Goal: Information Seeking & Learning: Check status

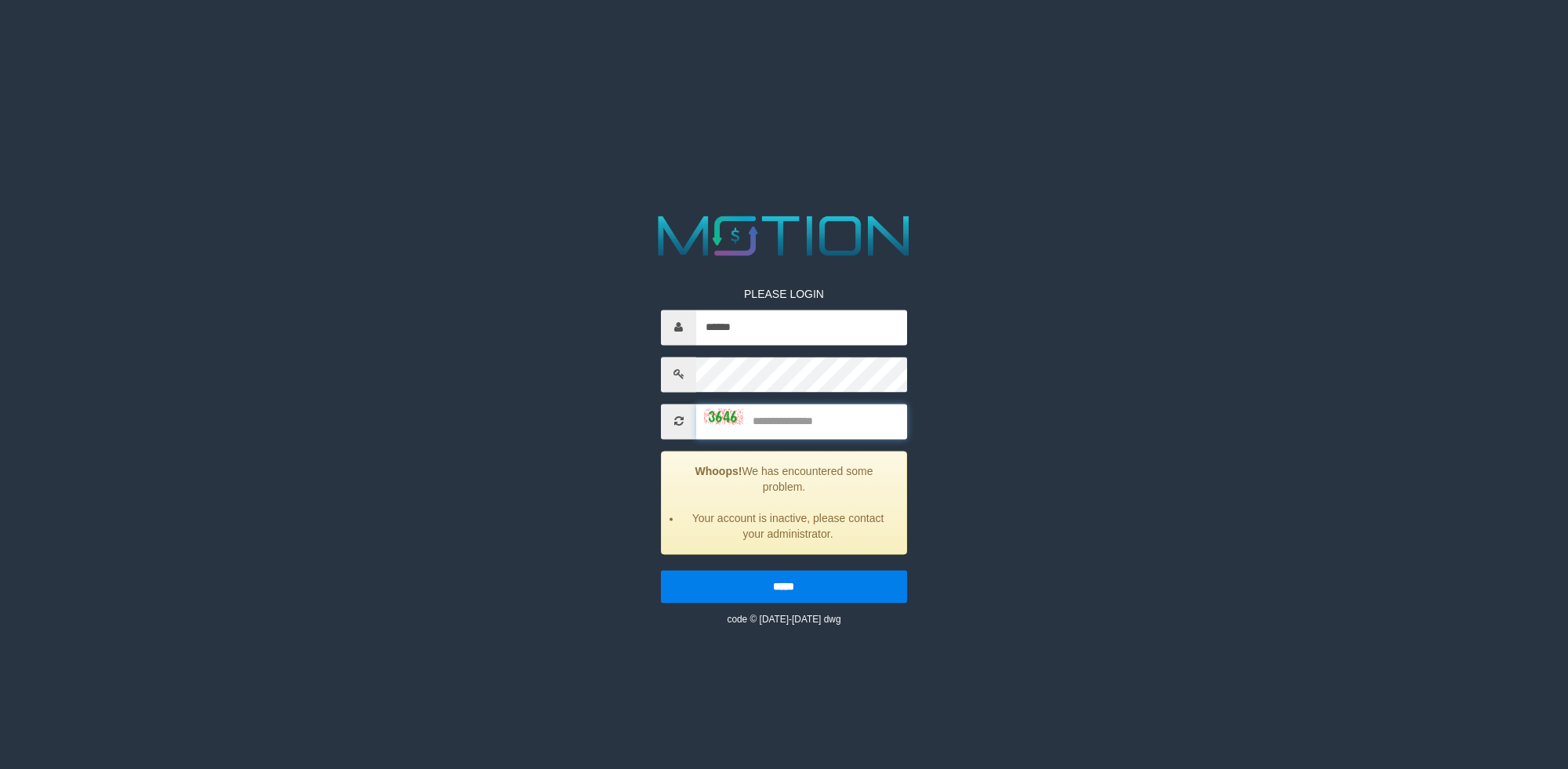
click at [768, 430] on input "text" at bounding box center [801, 421] width 210 height 36
type input "****"
click at [661, 570] on input "*****" at bounding box center [784, 586] width 245 height 33
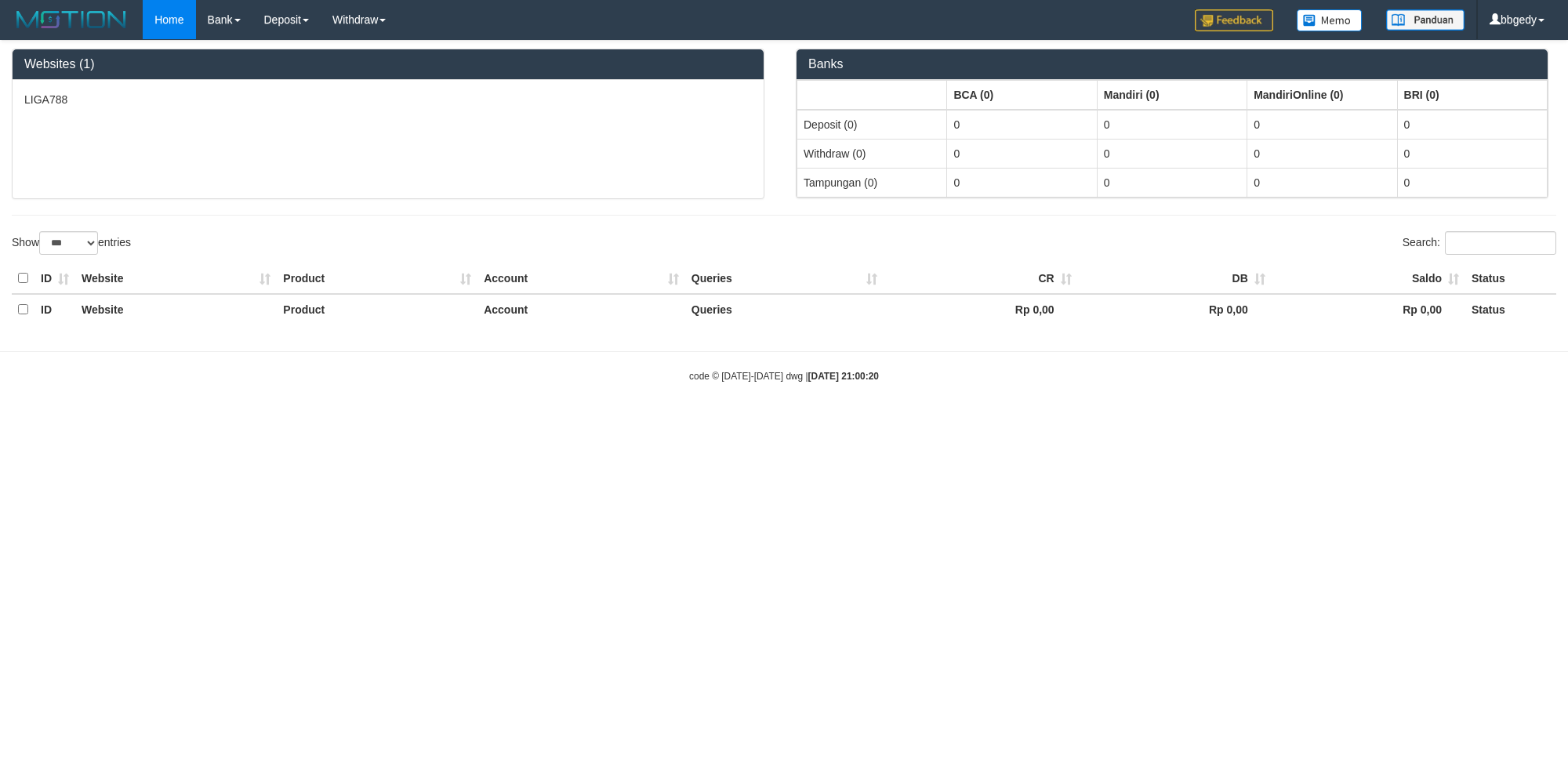
select select "***"
click at [169, 424] on html "Toggle navigation Home Bank Account List Load By Website Group [ISPORT] LIGA788…" at bounding box center [784, 212] width 1568 height 424
click at [179, 424] on html "Toggle navigation Home Bank Account List Load By Website Group [ISPORT] LIGA788…" at bounding box center [784, 212] width 1568 height 424
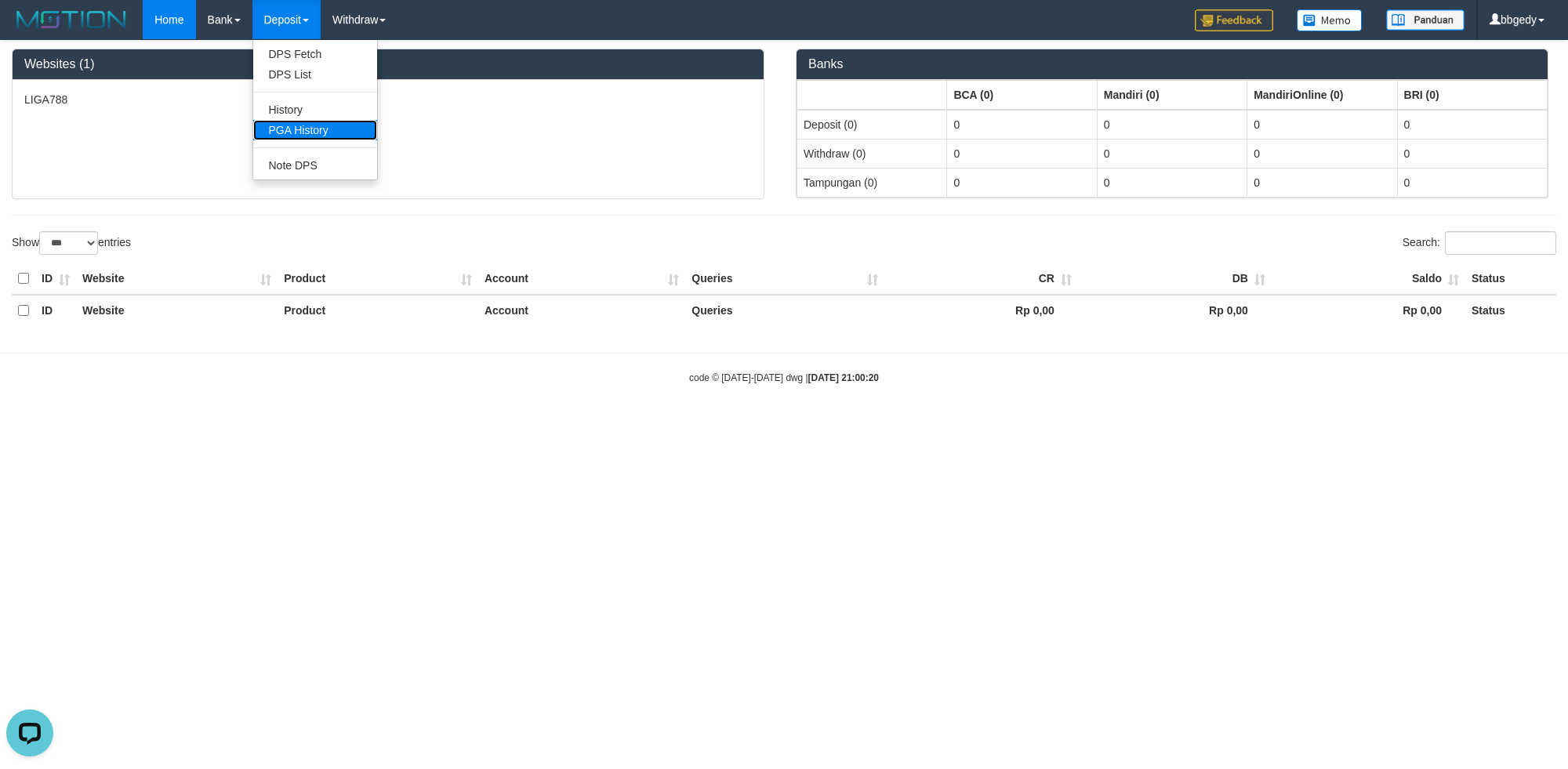
click at [294, 128] on link "PGA History" at bounding box center [315, 130] width 124 height 20
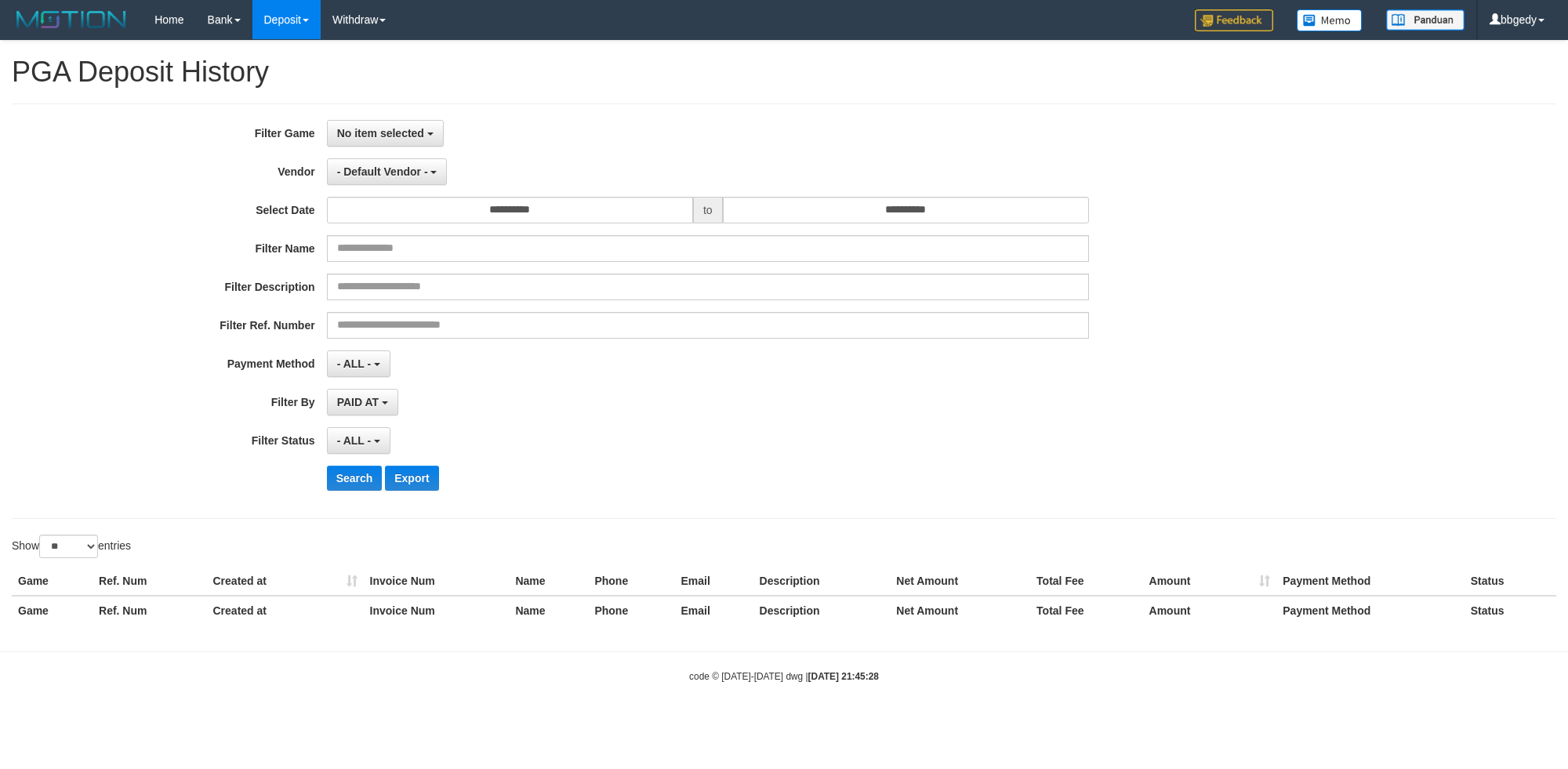
select select
select select "**"
click at [375, 128] on button "No item selected" at bounding box center [385, 133] width 117 height 27
click at [374, 220] on label "[ISPORT] LIGA788" at bounding box center [427, 213] width 199 height 23
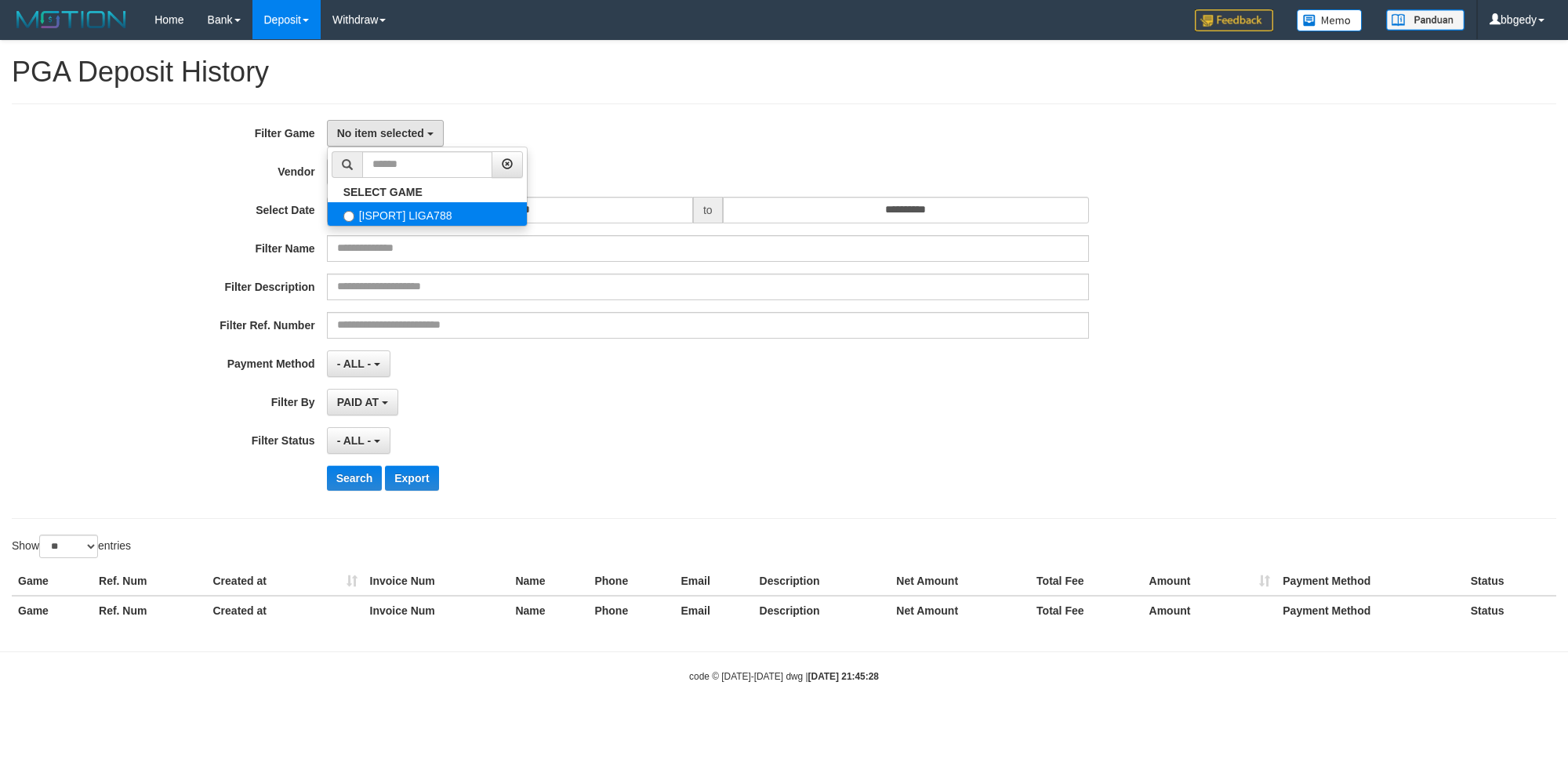
select select "***"
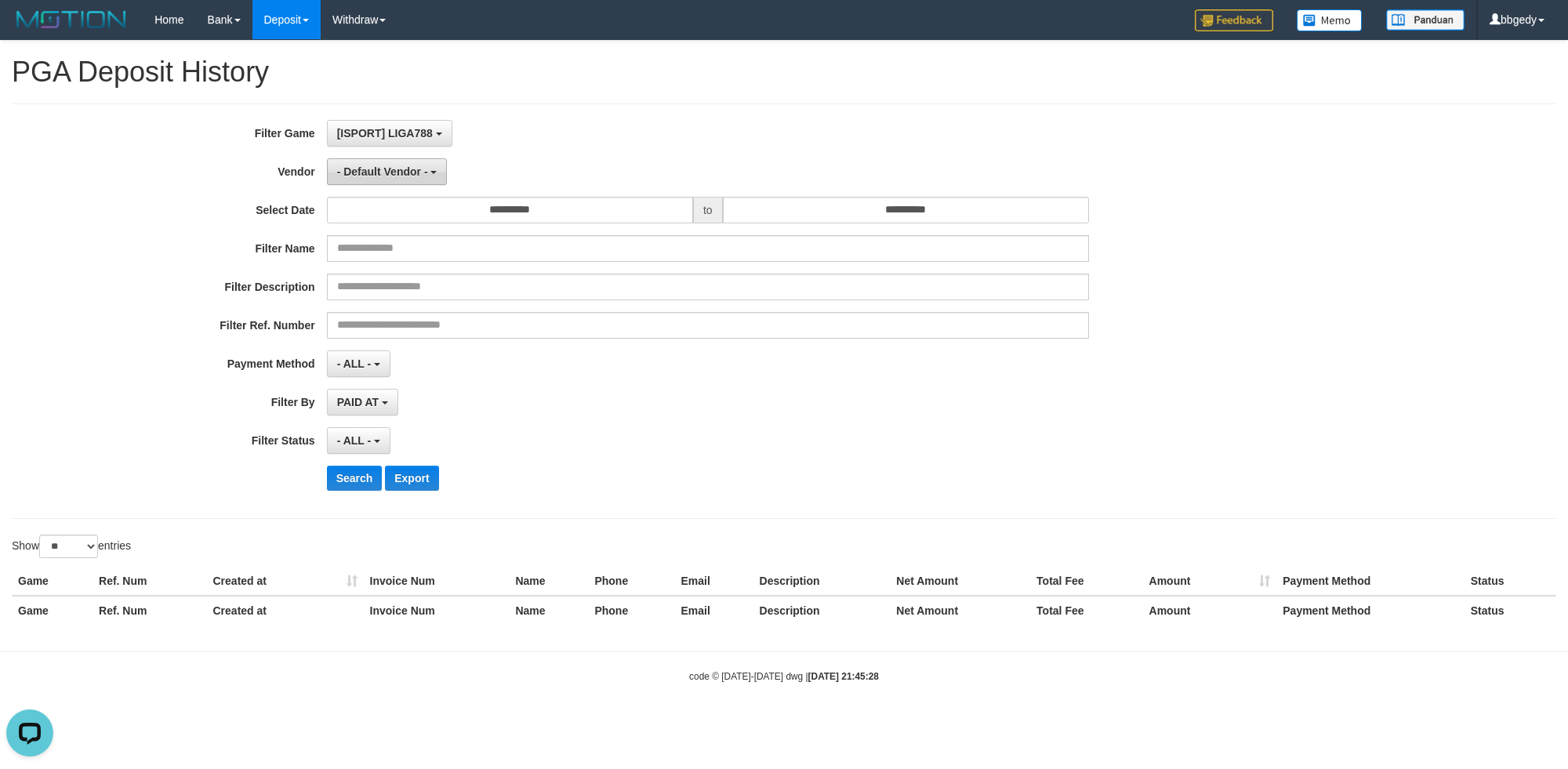
click at [394, 177] on span "- Default Vendor -" at bounding box center [382, 172] width 91 height 12
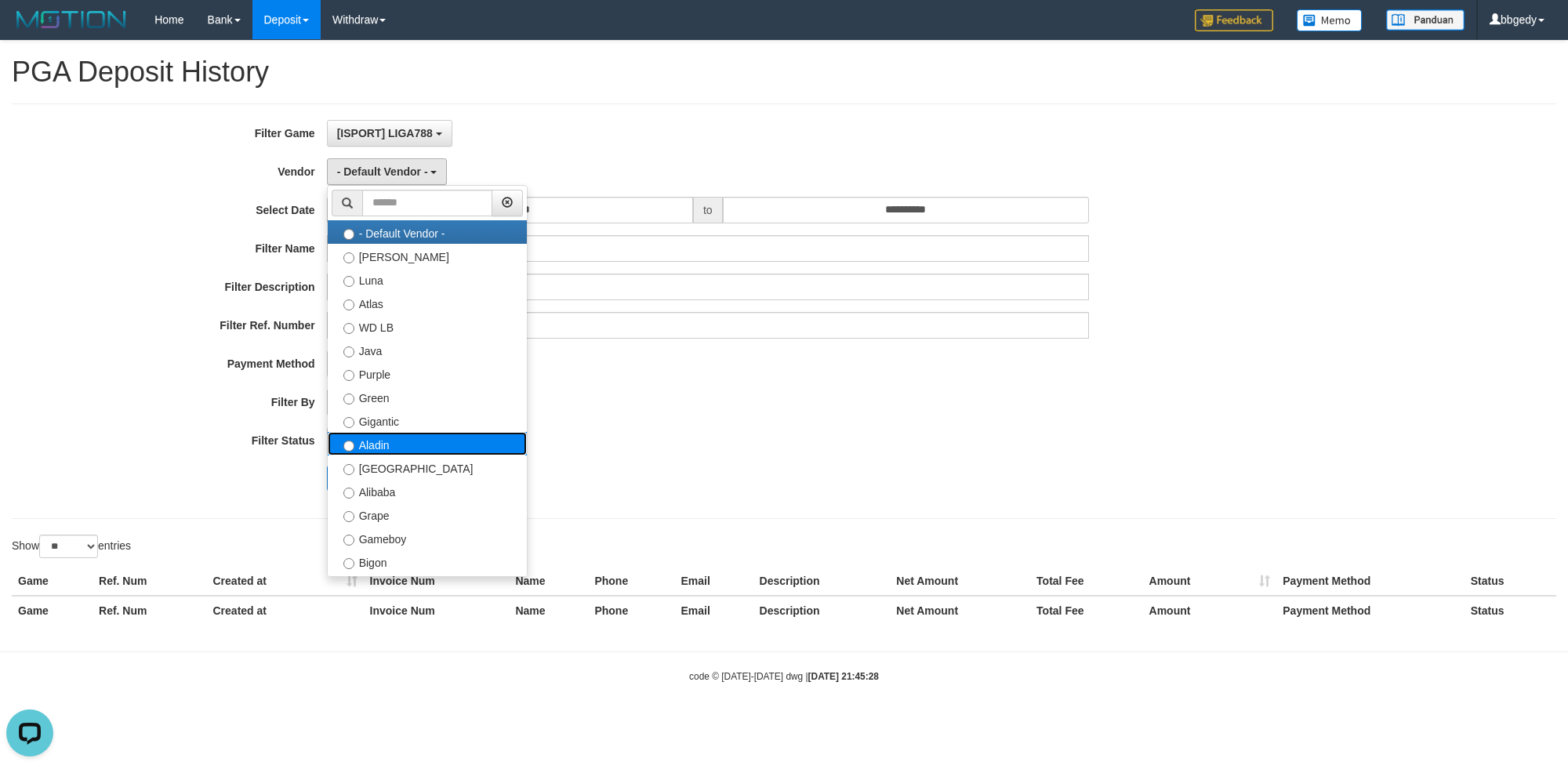
click at [395, 446] on label "Aladin" at bounding box center [427, 444] width 199 height 23
select select "**********"
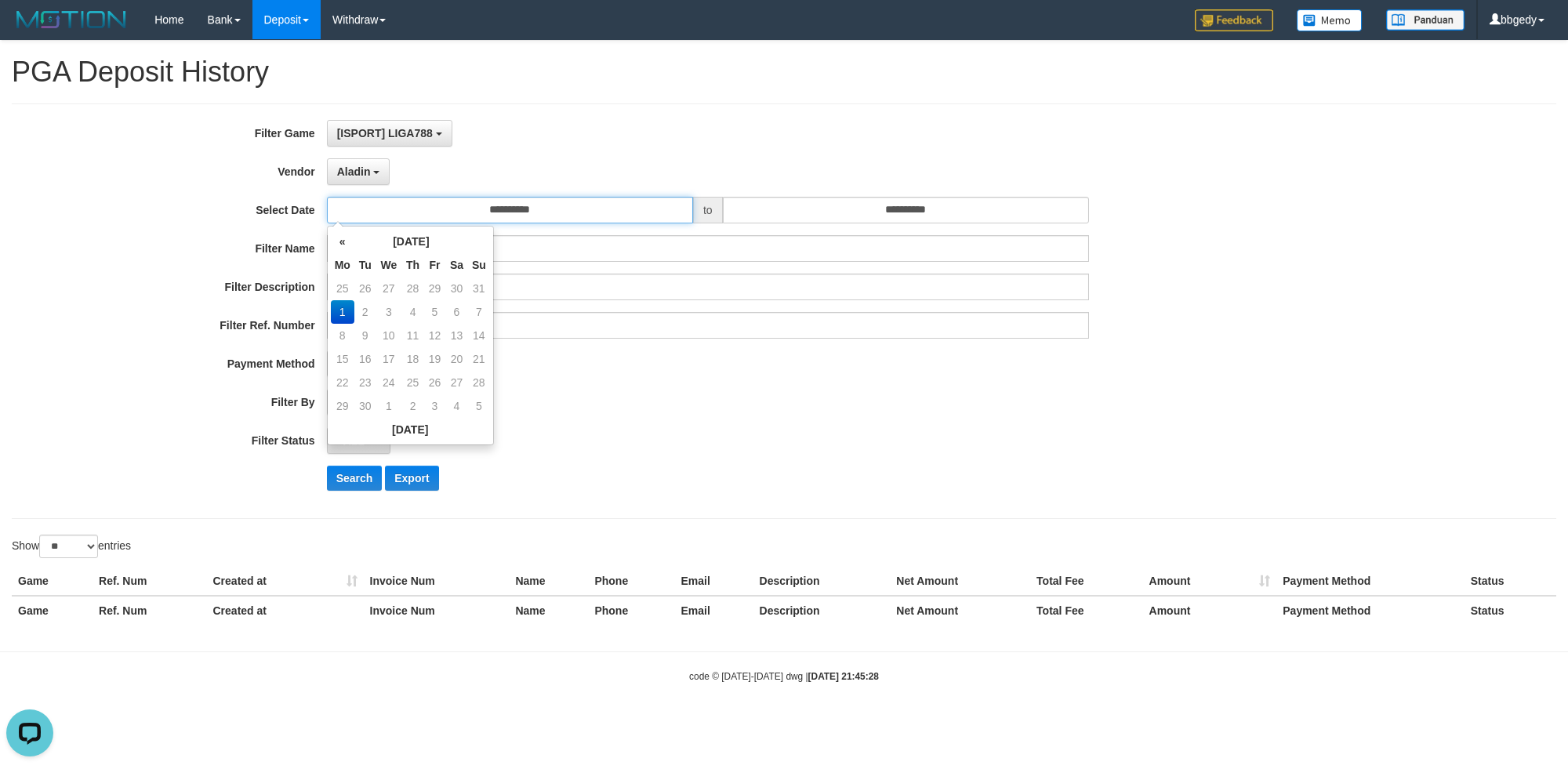
click at [483, 204] on input "**********" at bounding box center [511, 210] width 366 height 27
click at [343, 285] on td "25" at bounding box center [342, 288] width 23 height 23
type input "**********"
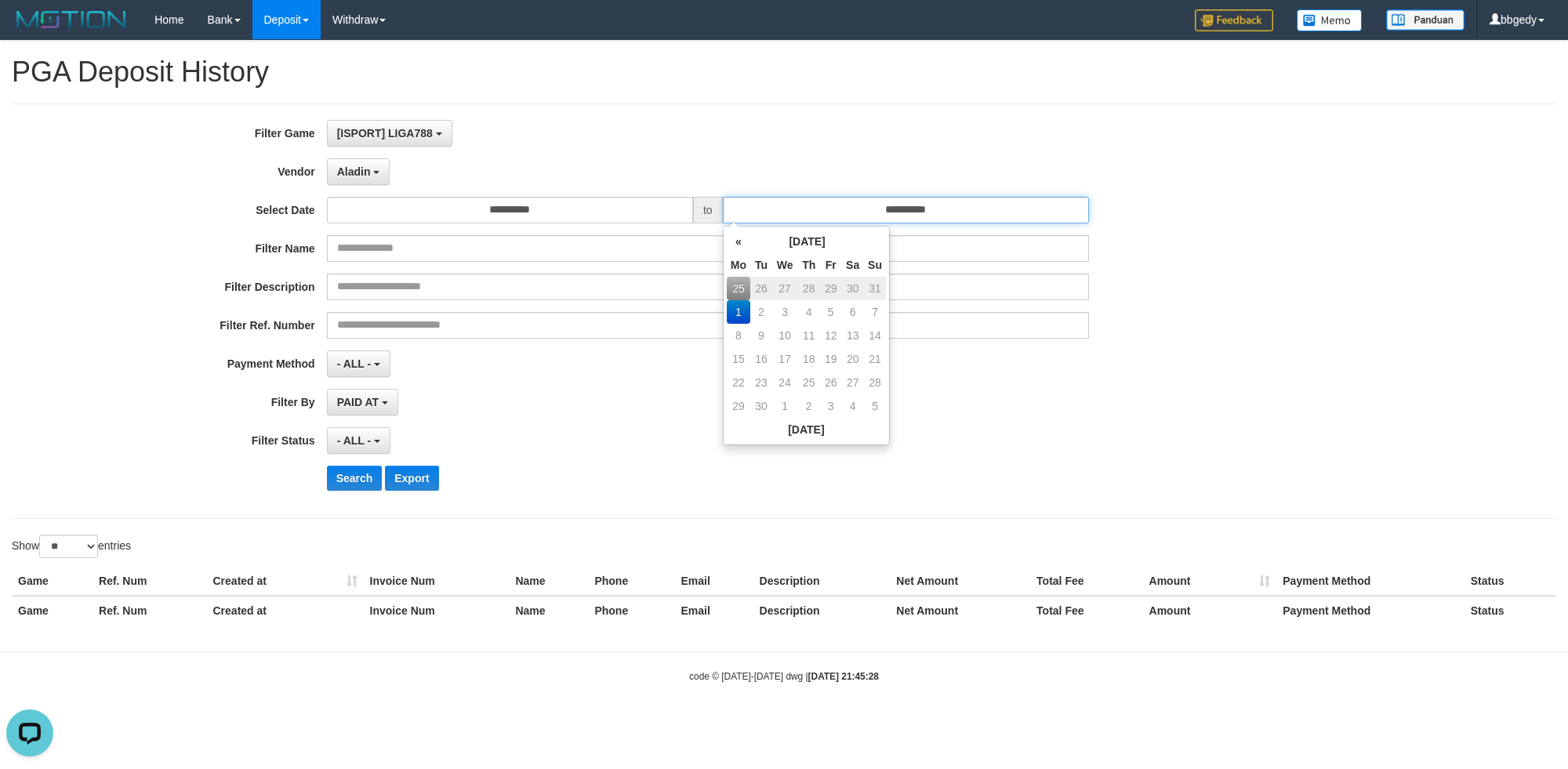
click at [873, 218] on input "**********" at bounding box center [906, 210] width 366 height 27
click at [879, 286] on td "31" at bounding box center [874, 288] width 22 height 23
type input "**********"
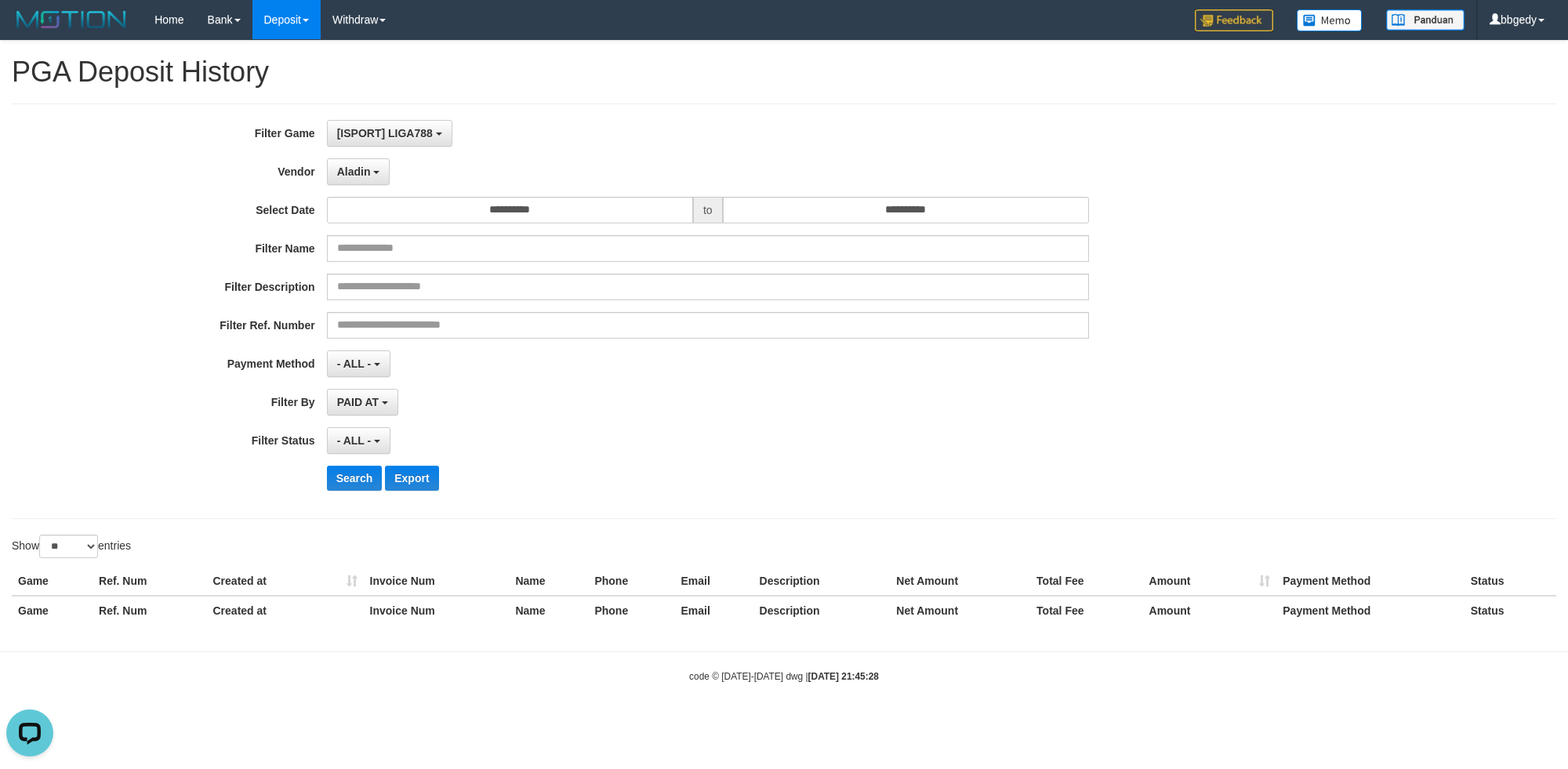
drag, startPoint x: 501, startPoint y: 399, endPoint x: 403, endPoint y: 426, distance: 101.7
click at [500, 399] on div "PAID AT PAID AT CREATED AT" at bounding box center [708, 402] width 762 height 27
click at [345, 438] on span "- ALL -" at bounding box center [354, 440] width 35 height 12
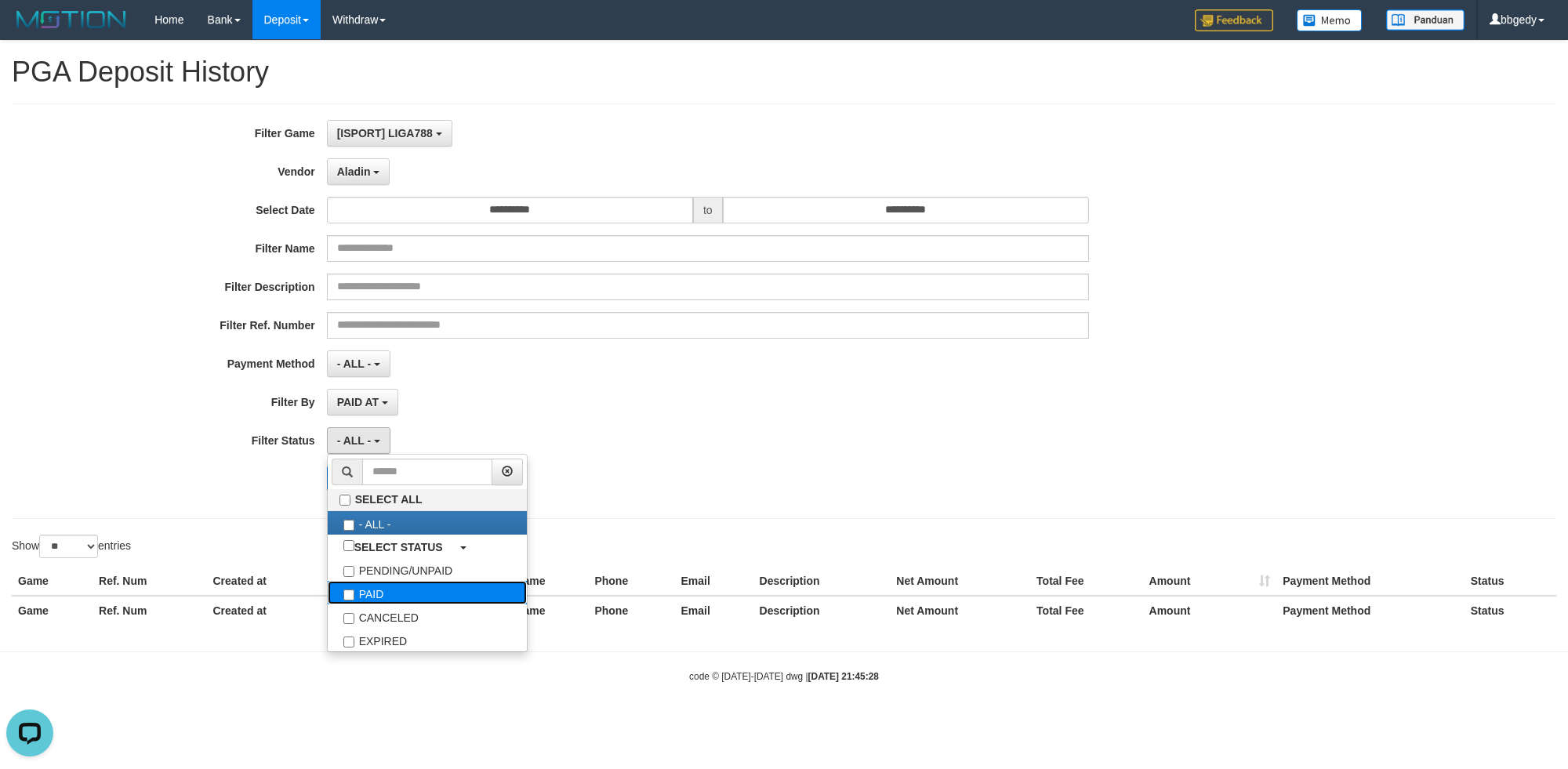
click at [394, 589] on label "PAID" at bounding box center [427, 592] width 199 height 23
select select "*"
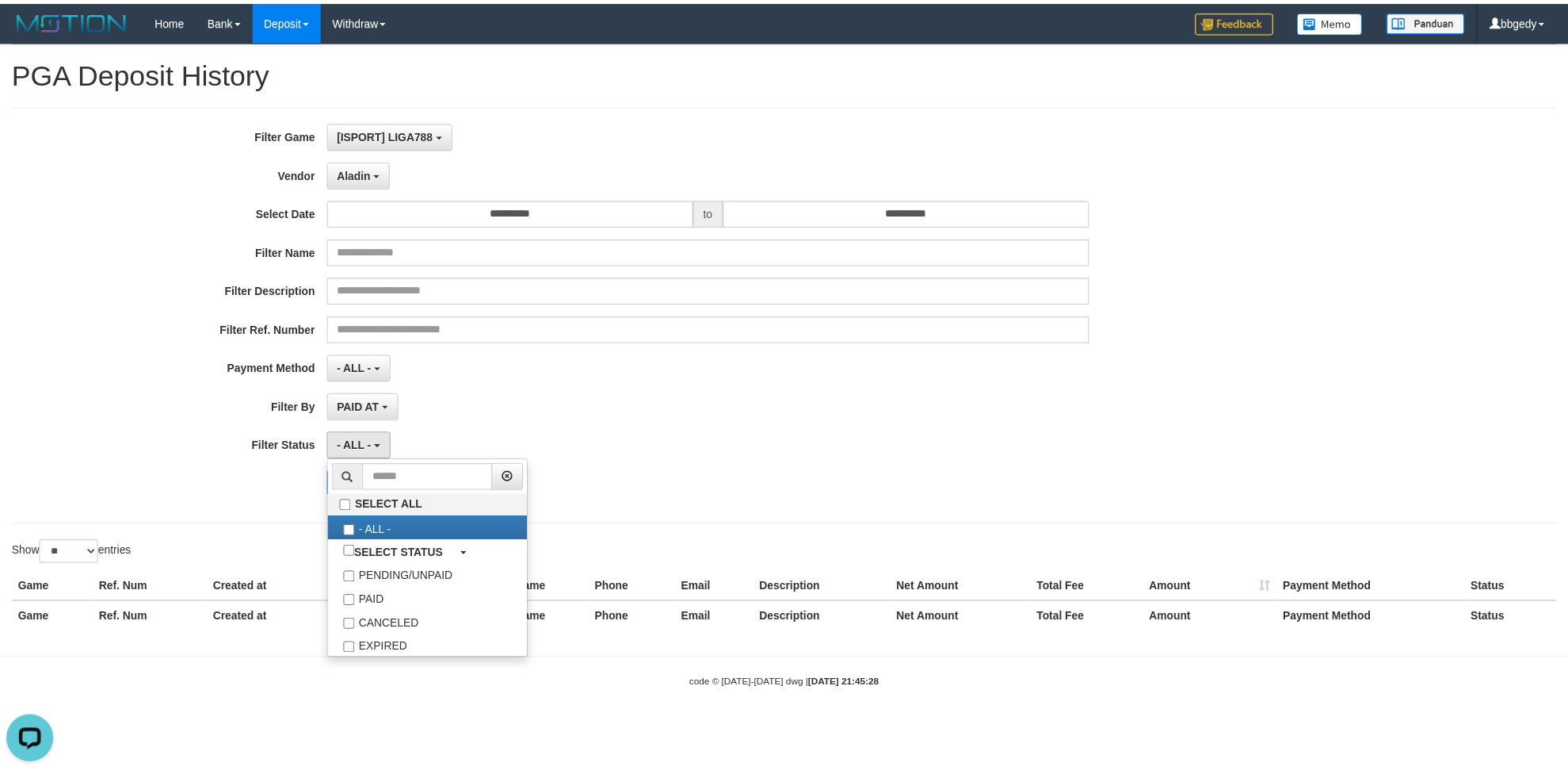
scroll to position [44, 0]
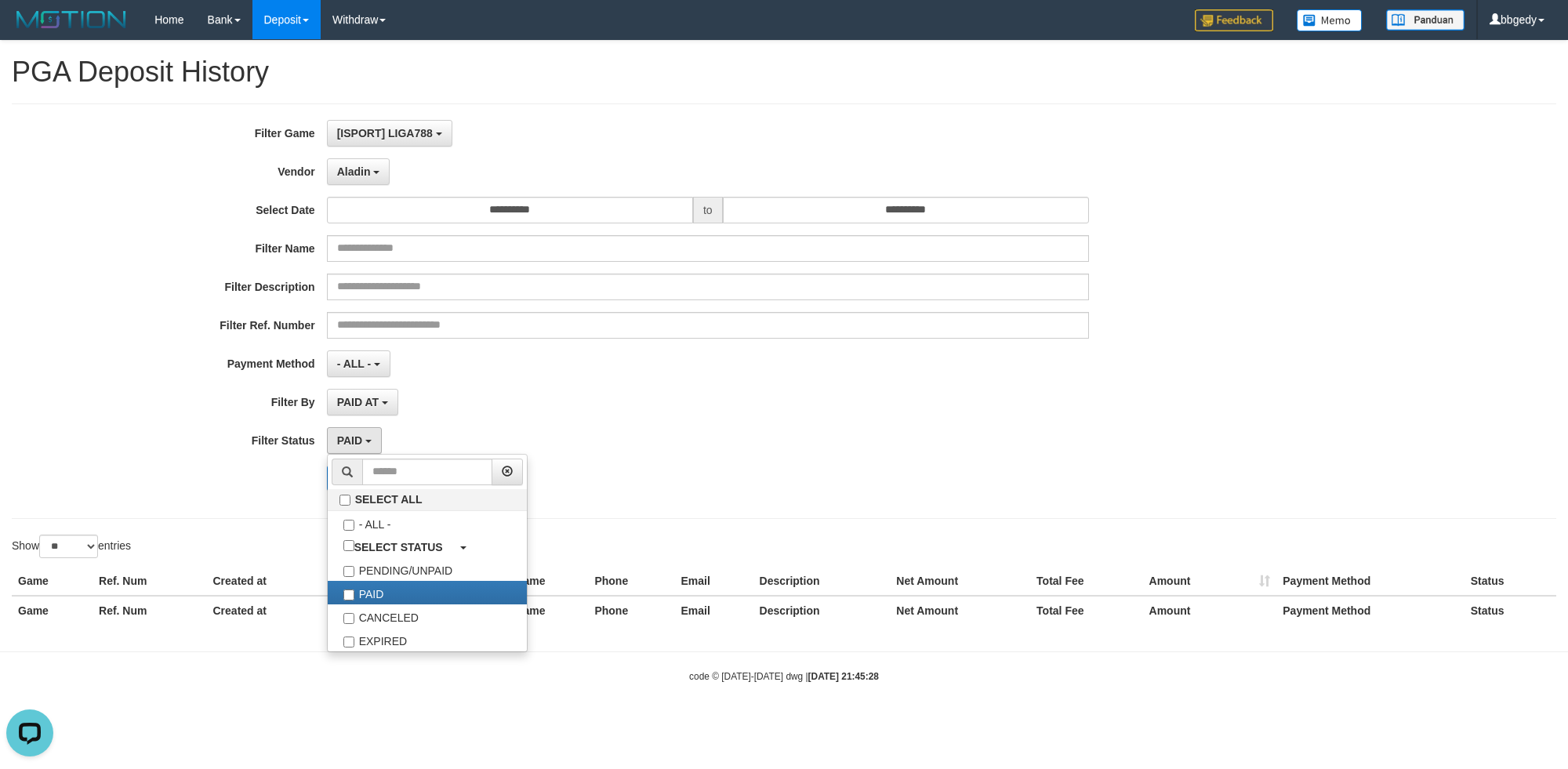
click at [700, 407] on div "PAID AT PAID AT CREATED AT" at bounding box center [708, 402] width 762 height 27
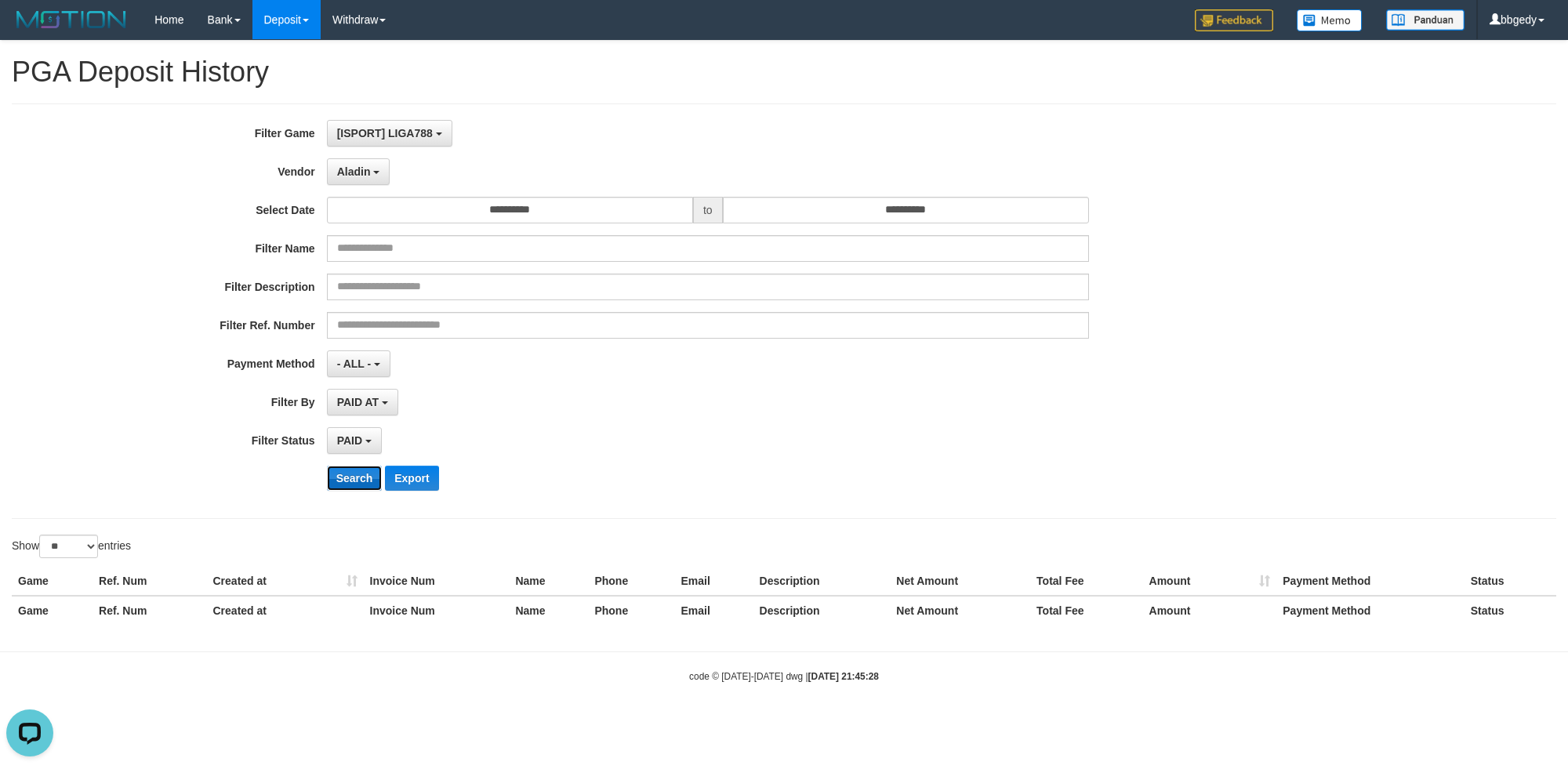
click at [358, 480] on button "Search" at bounding box center [355, 478] width 56 height 25
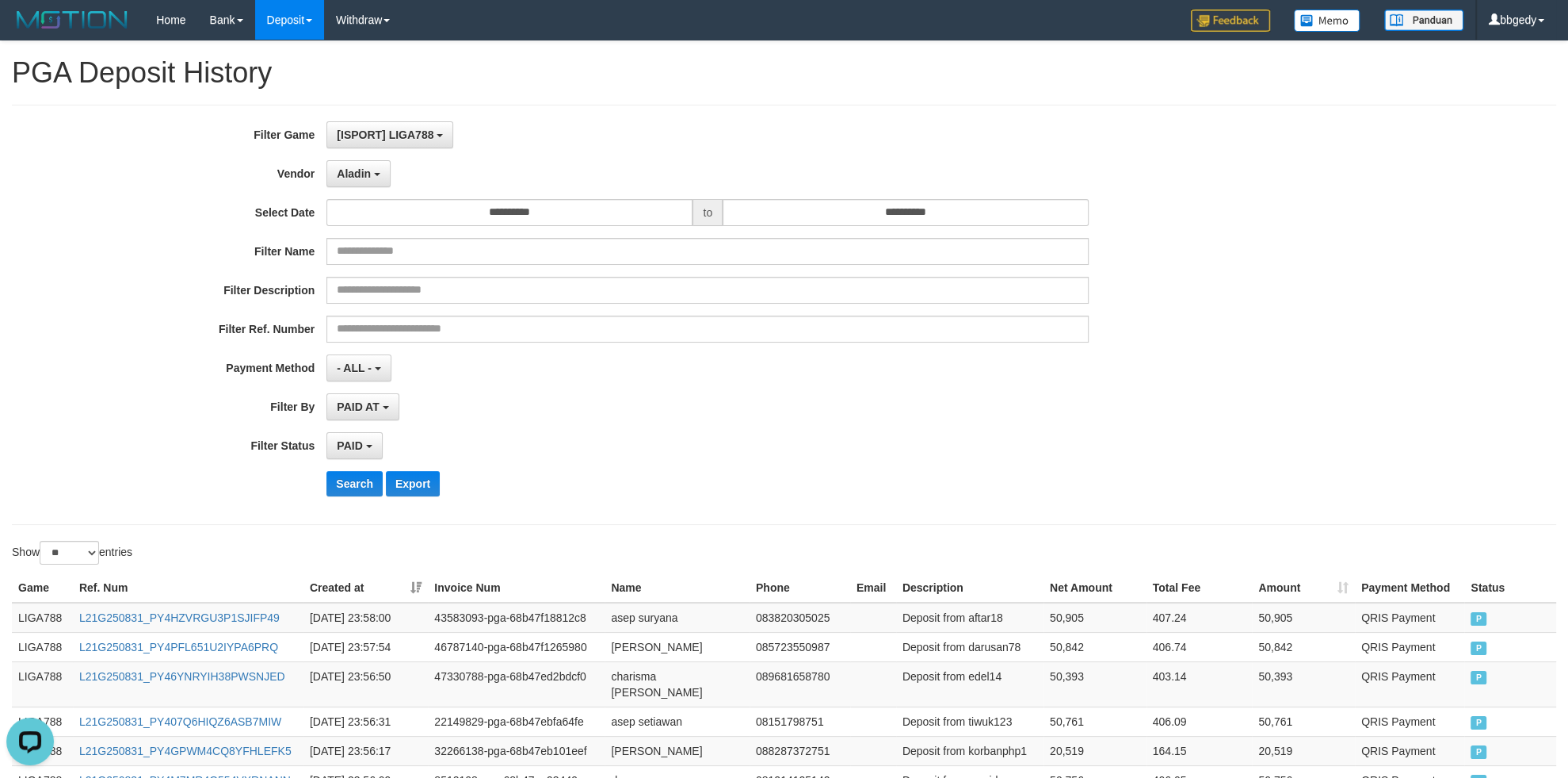
click at [949, 459] on div "PAID SELECT ALL - ALL - SELECT STATUS PENDING/UNPAID PAID CANCELED EXPIRED" at bounding box center [708, 445] width 762 height 27
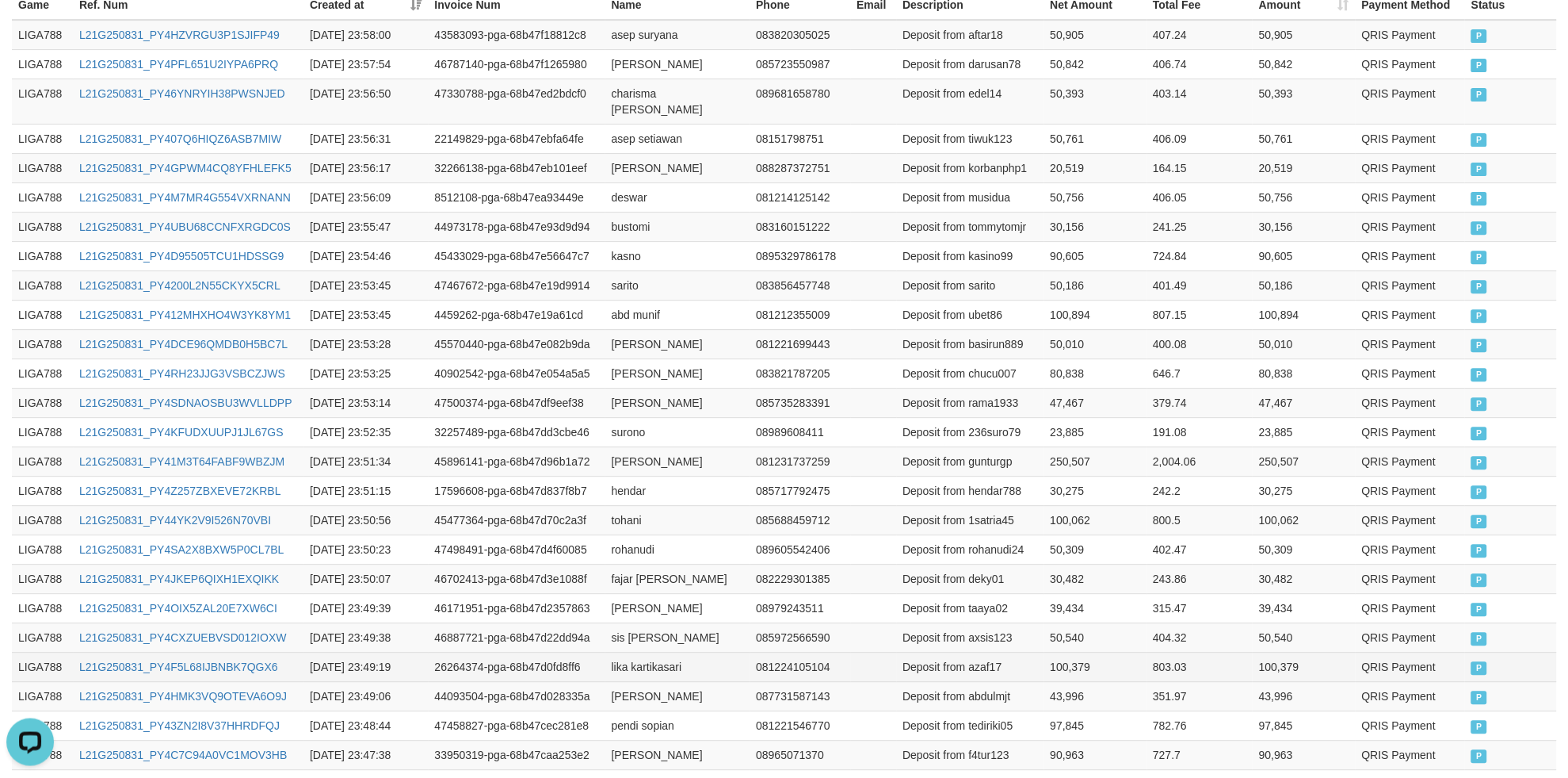
scroll to position [738, 0]
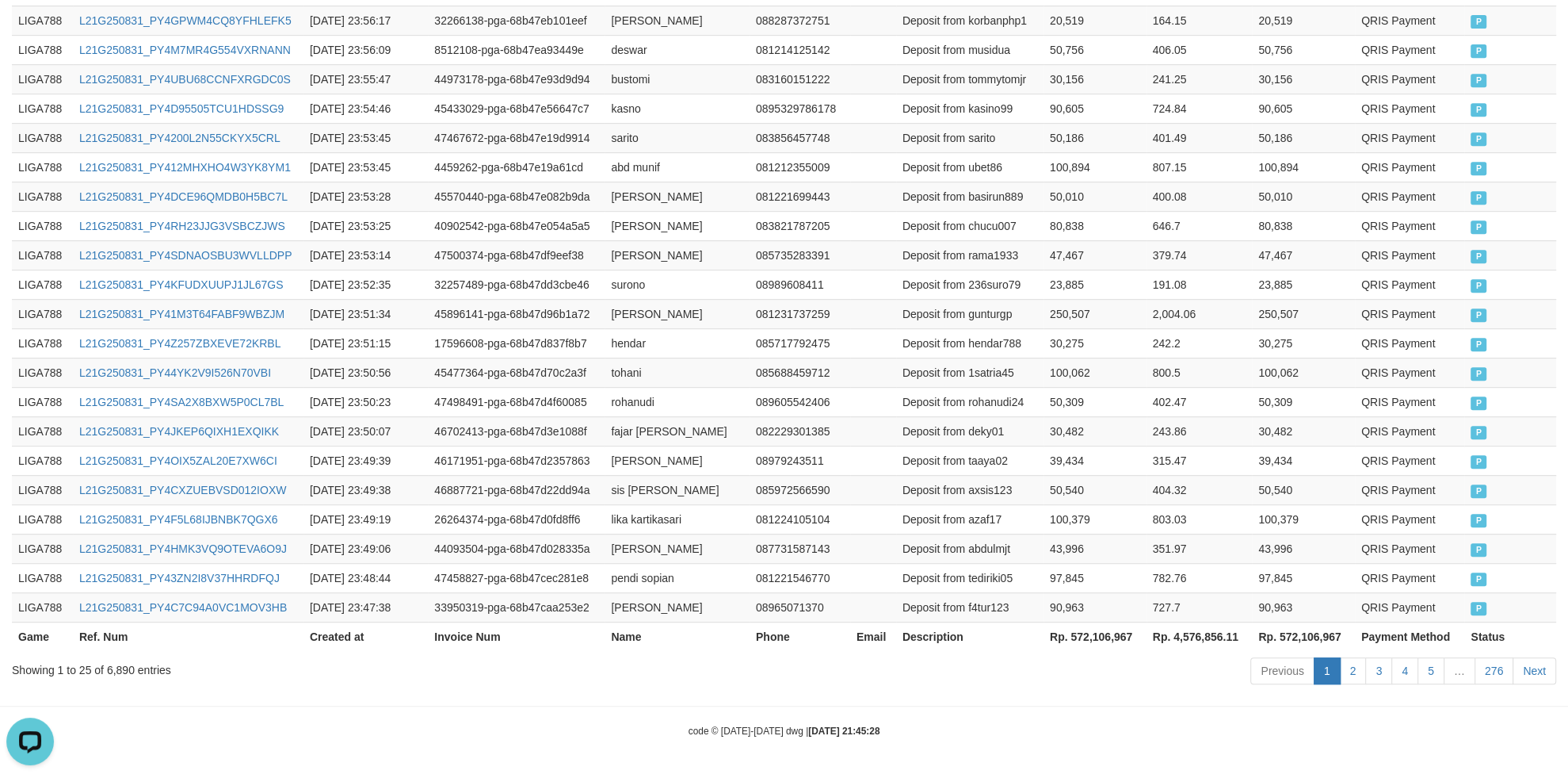
click at [1078, 634] on th "Rp. 572,106,967" at bounding box center [1095, 636] width 103 height 30
drag, startPoint x: 1078, startPoint y: 634, endPoint x: 1122, endPoint y: 641, distance: 44.6
click at [1121, 639] on th "Rp. 572,106,967" at bounding box center [1095, 636] width 103 height 30
copy th "572,106,967"
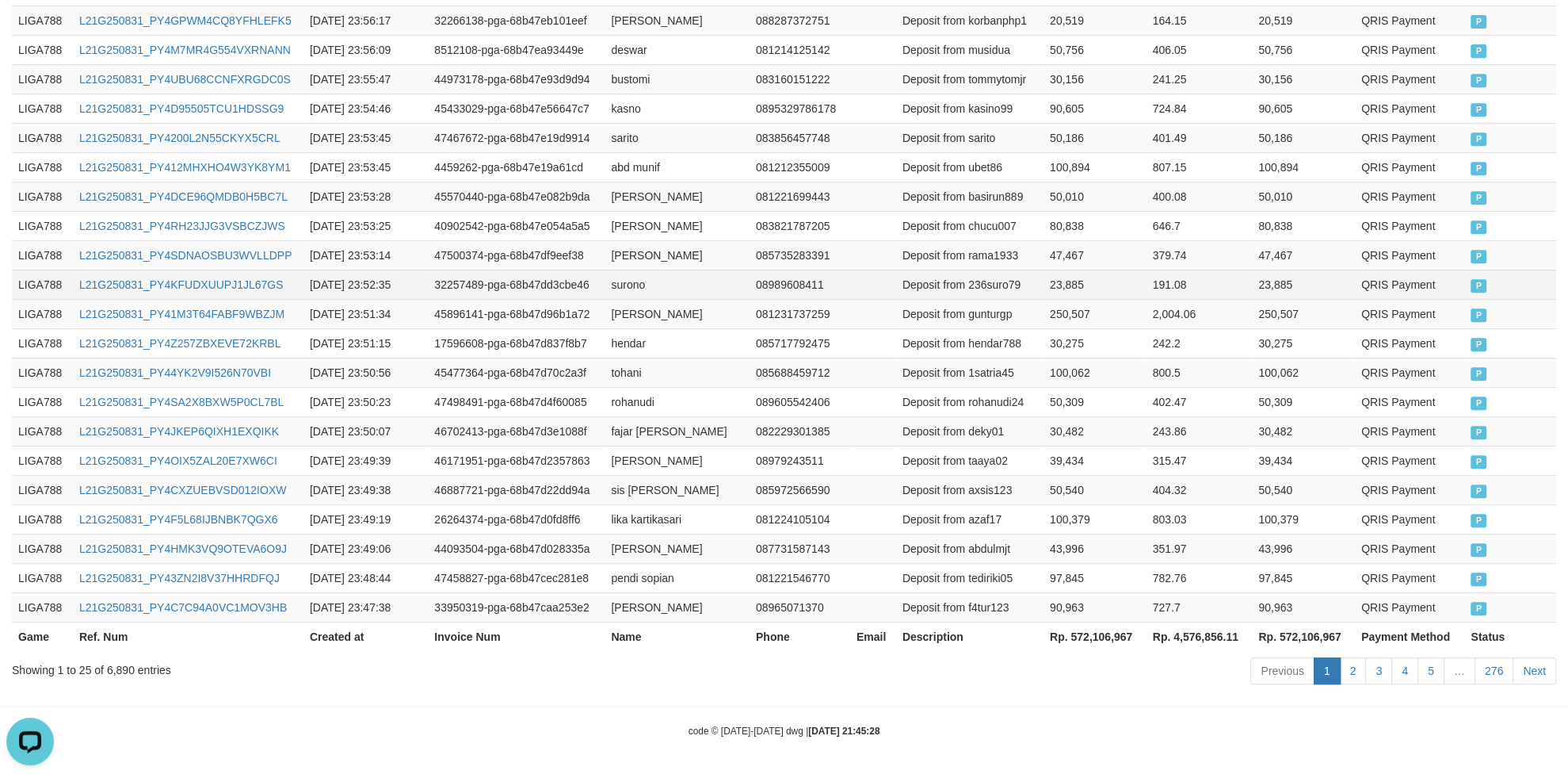
click at [579, 276] on td "32257489-pga-68b47dd3cbe46" at bounding box center [516, 284] width 177 height 30
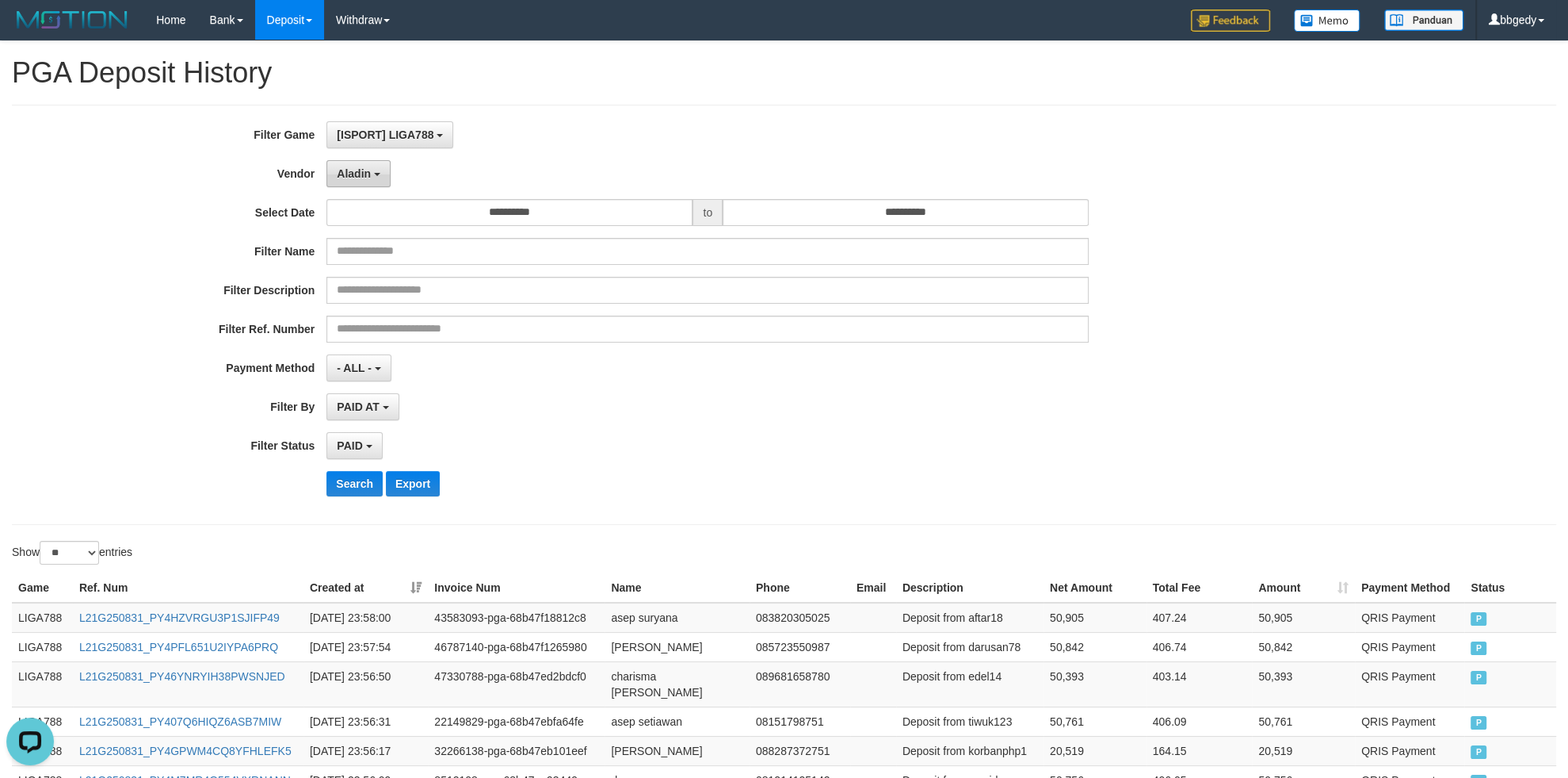
click at [364, 169] on button "Aladin" at bounding box center [358, 174] width 64 height 27
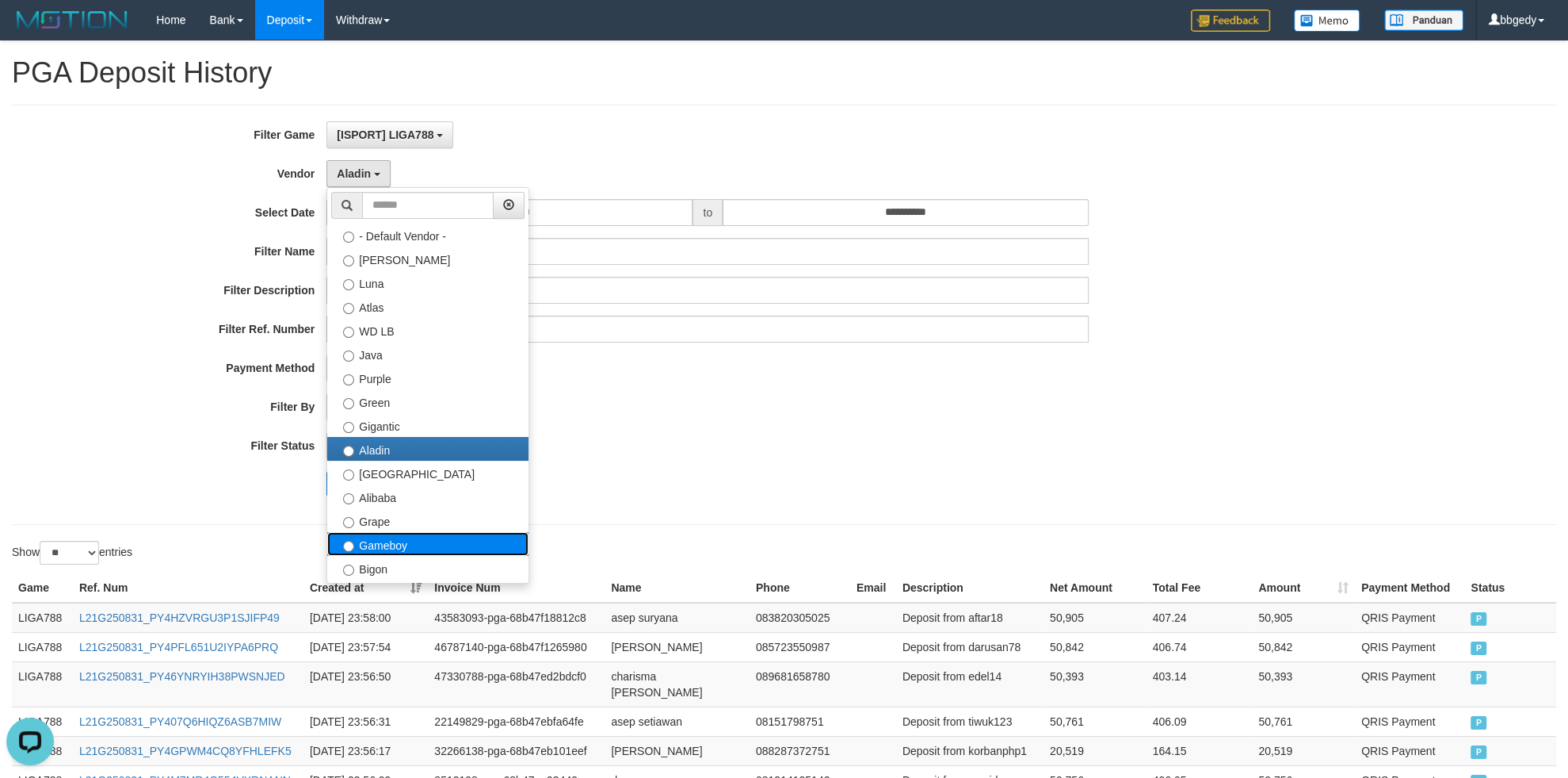
click at [396, 538] on label "Gameboy" at bounding box center [428, 543] width 201 height 23
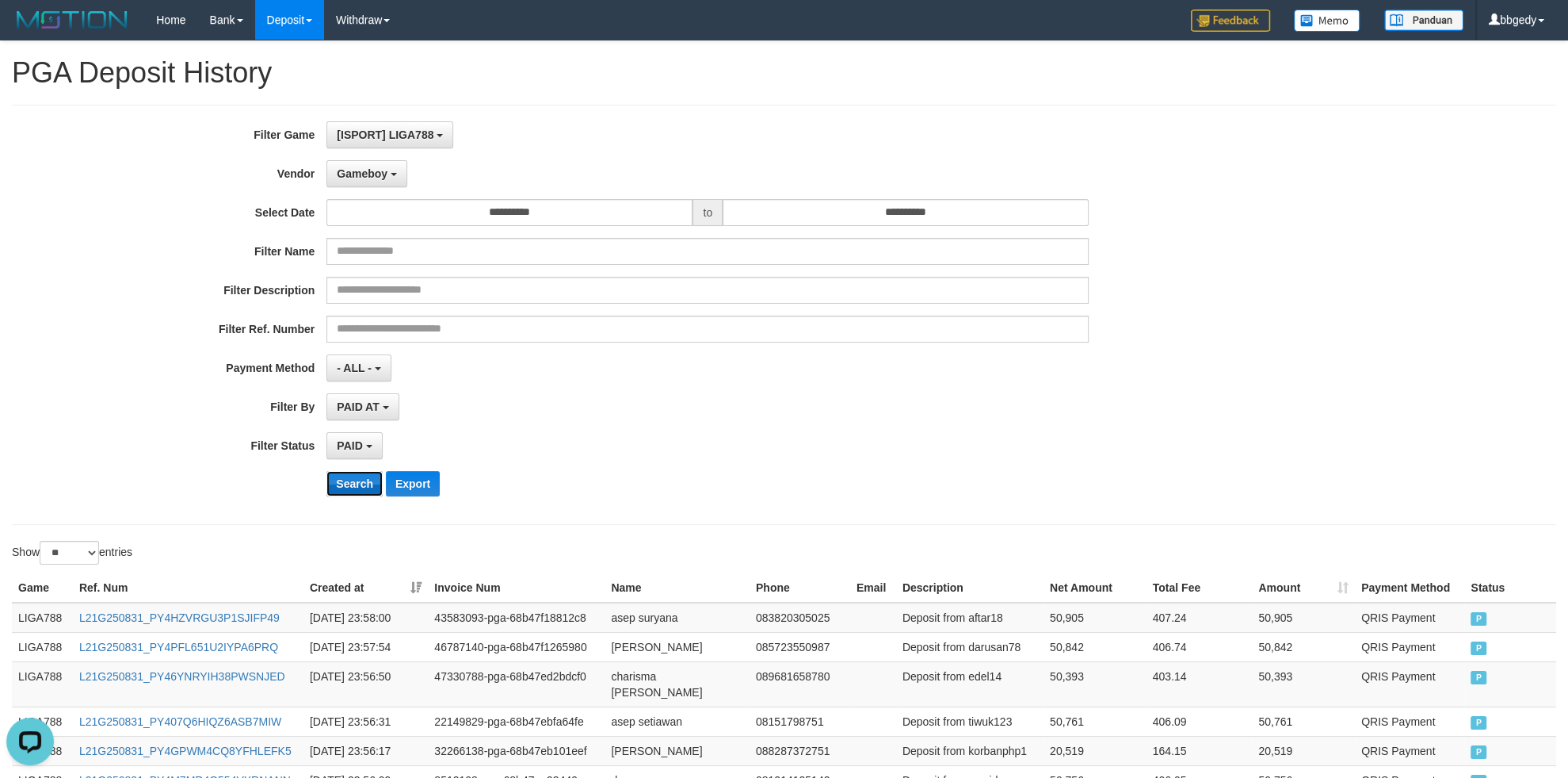
click at [337, 482] on button "Search" at bounding box center [354, 484] width 57 height 25
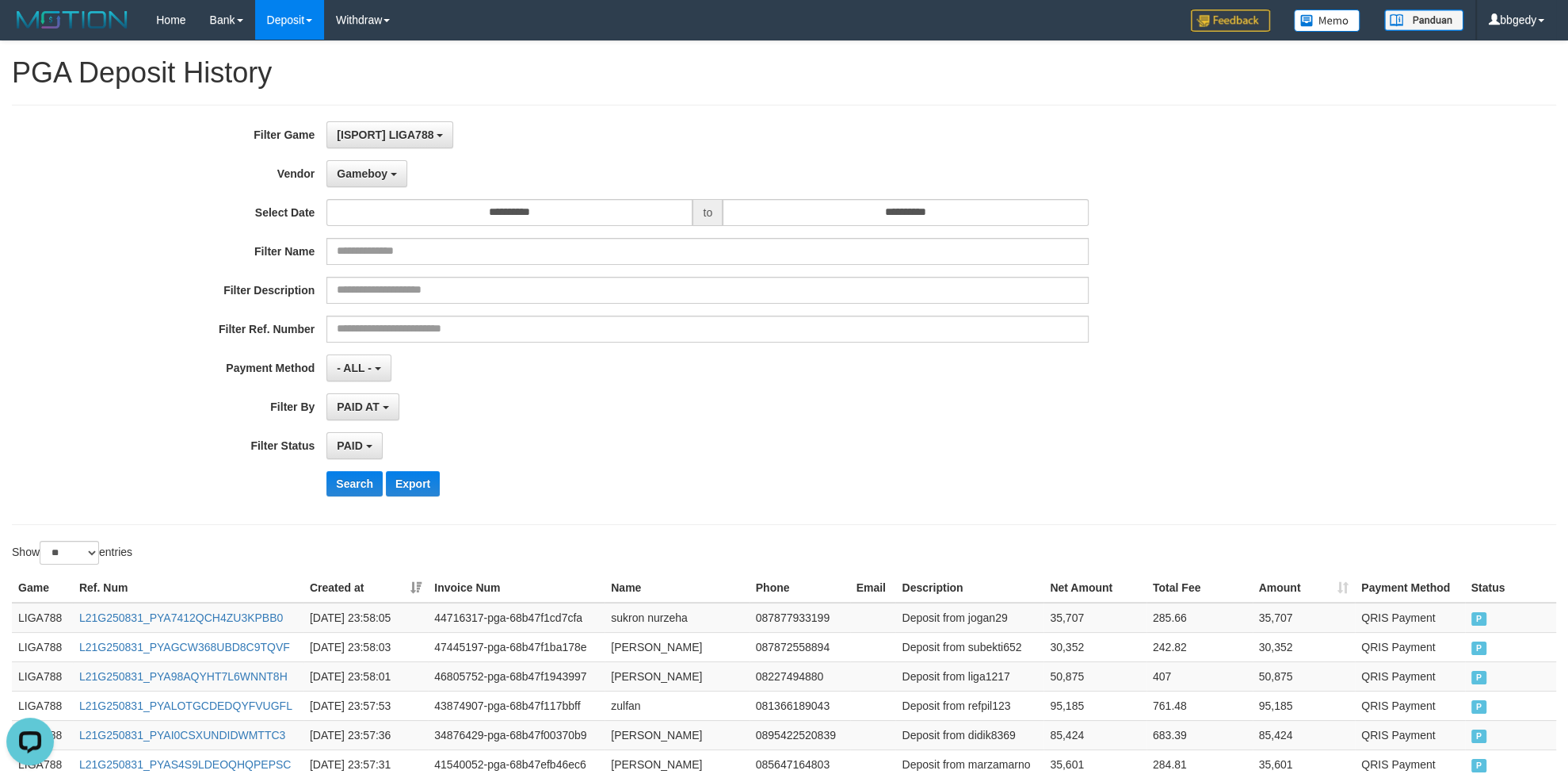
click at [1002, 502] on div "**********" at bounding box center [653, 315] width 1306 height 387
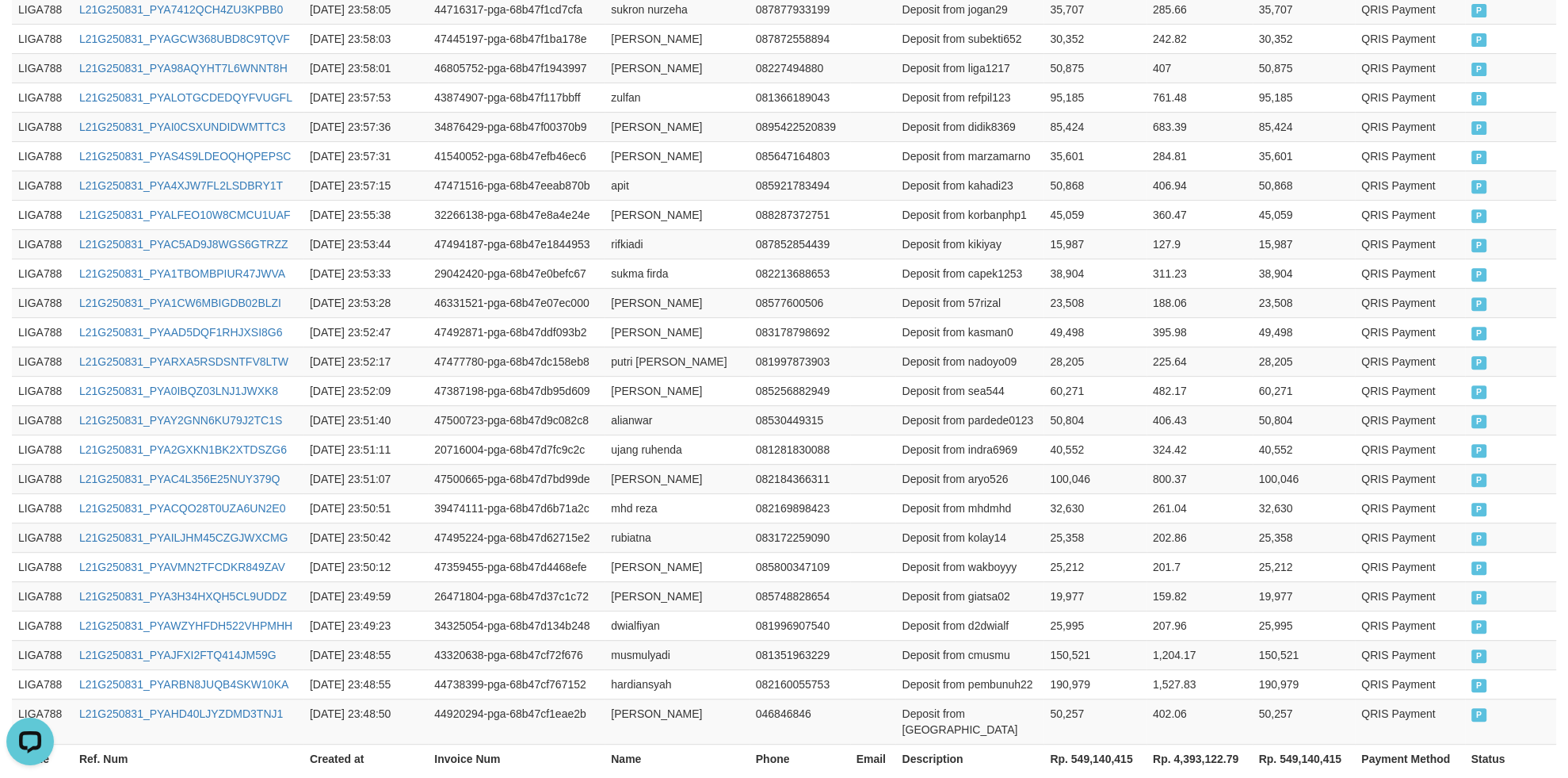
scroll to position [721, 0]
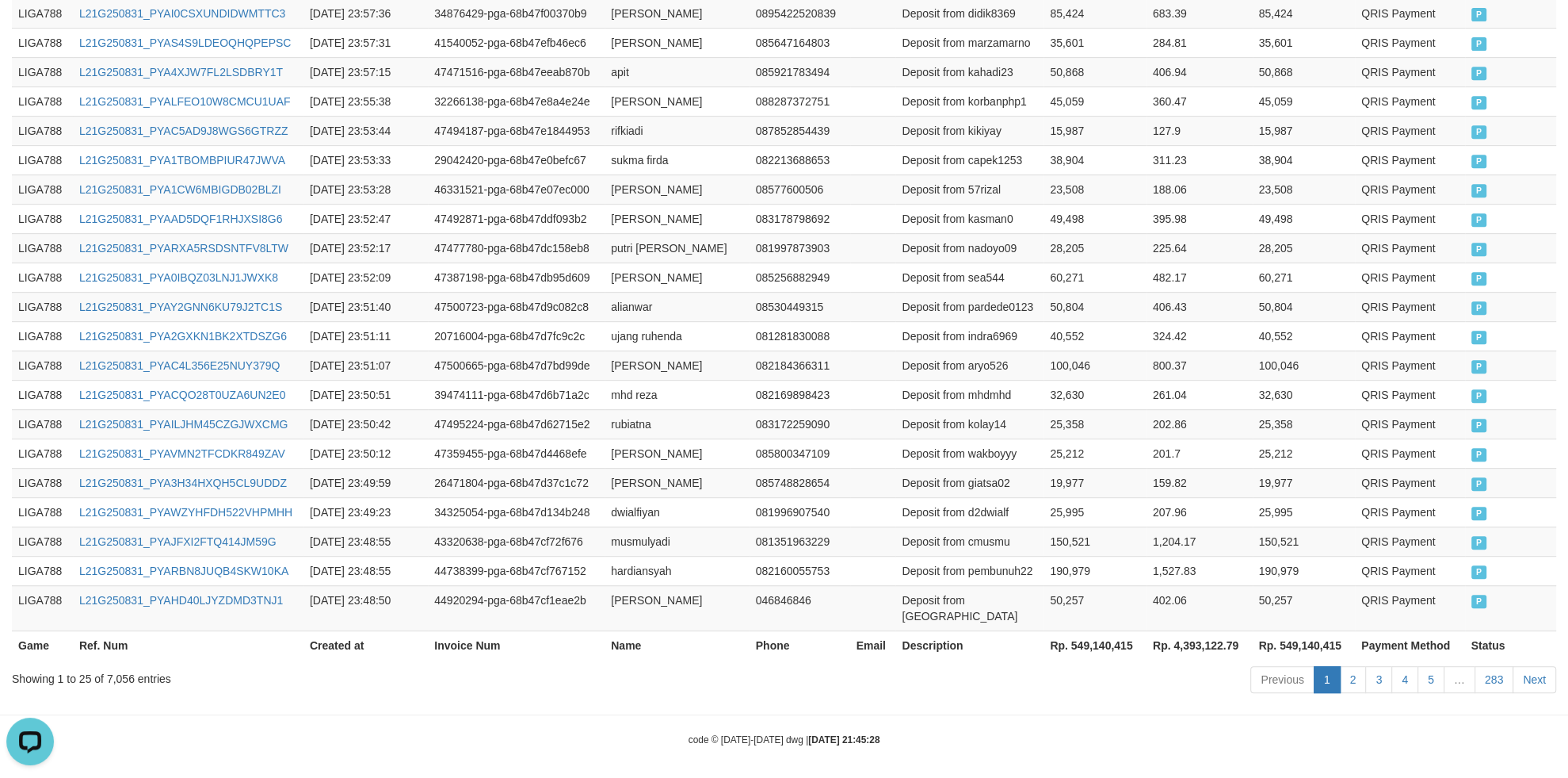
click at [1081, 640] on th "Rp. 549,140,415" at bounding box center [1095, 645] width 103 height 30
drag, startPoint x: 1081, startPoint y: 640, endPoint x: 1122, endPoint y: 639, distance: 41.0
click at [1122, 639] on th "Rp. 549,140,415" at bounding box center [1095, 645] width 103 height 30
copy th "549,140,415"
click at [565, 291] on td "47387198-pga-68b47db95d609" at bounding box center [516, 277] width 177 height 30
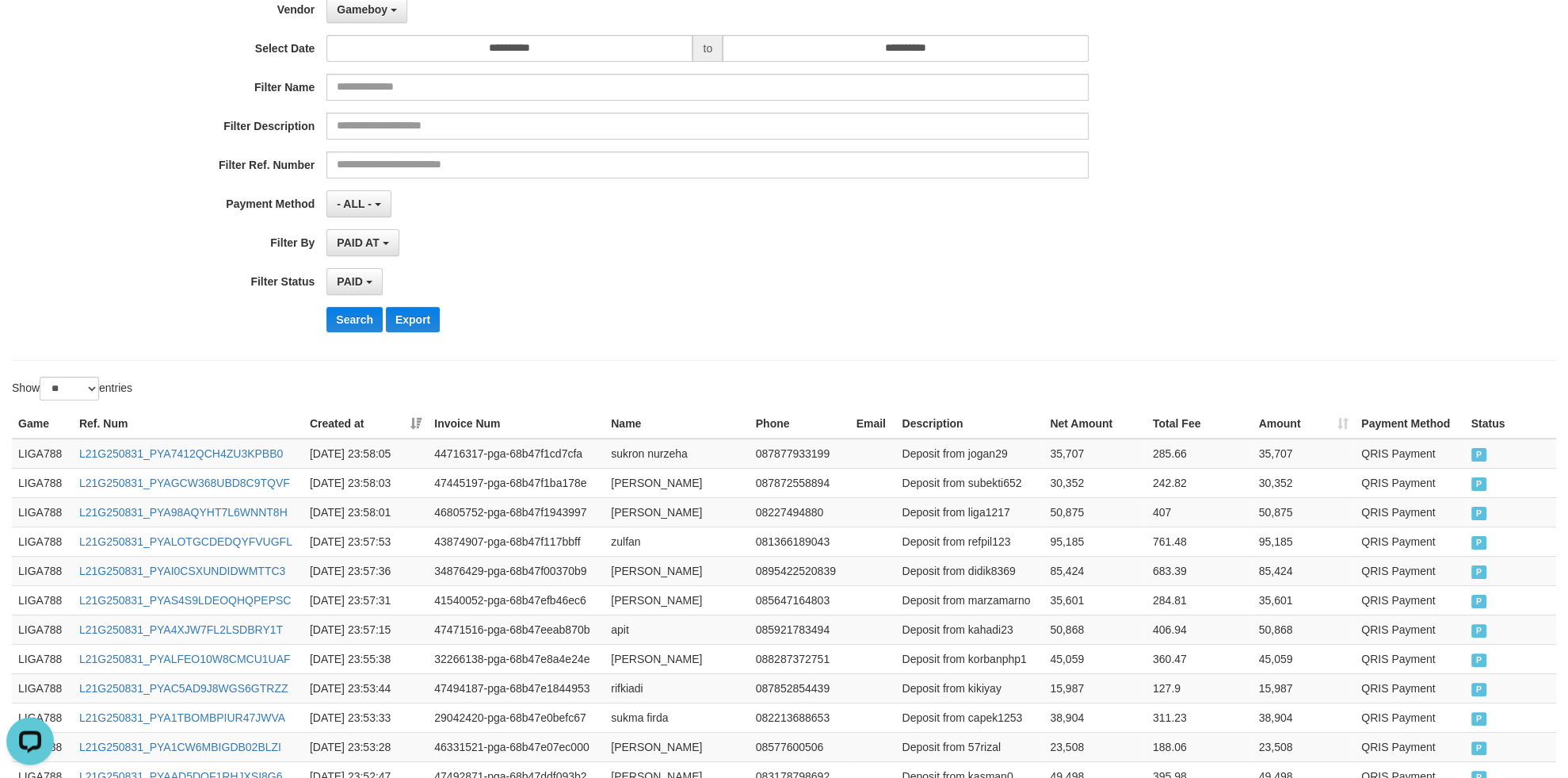
scroll to position [0, 0]
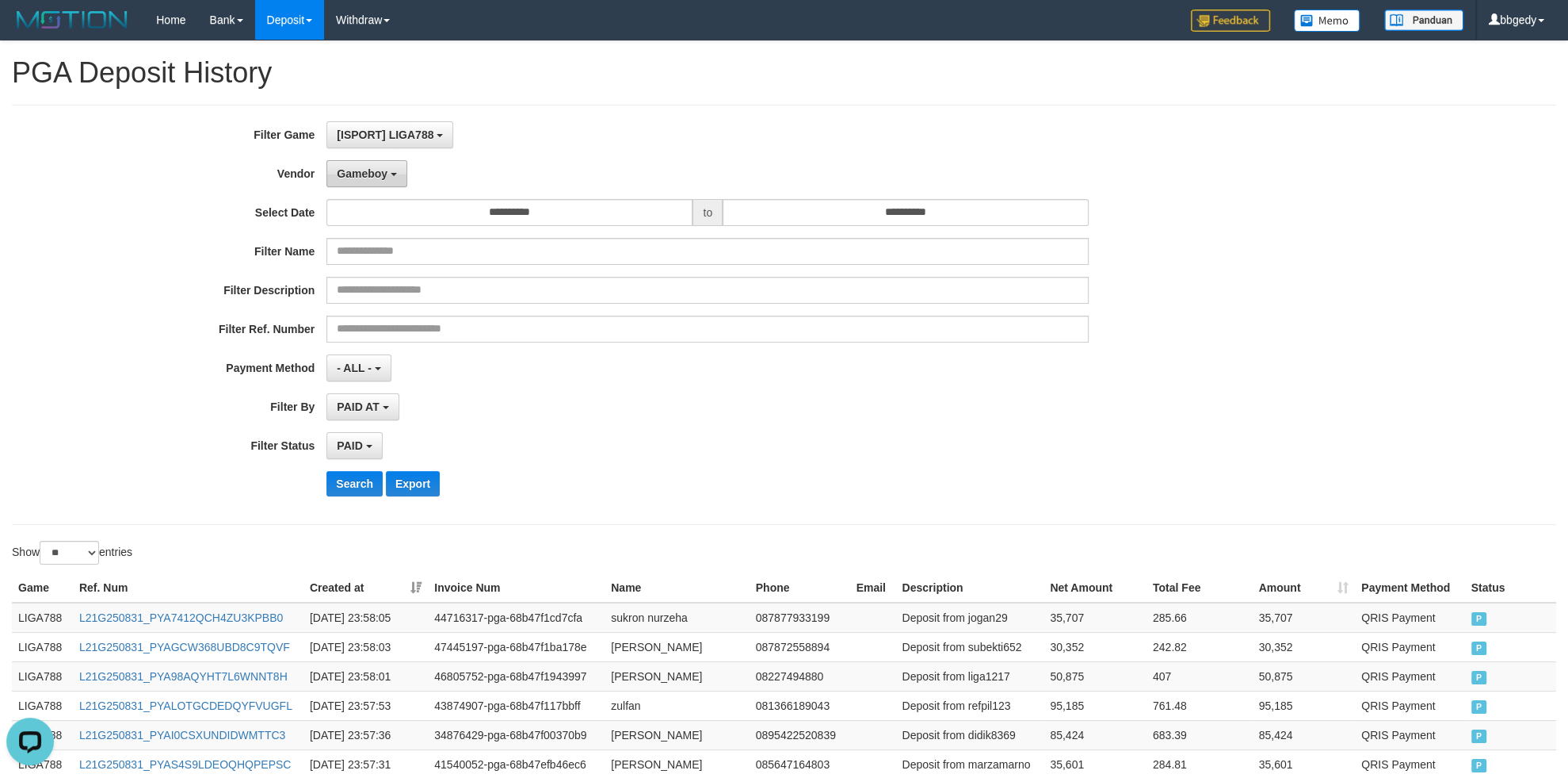
click at [367, 177] on span "Gameboy" at bounding box center [362, 174] width 50 height 13
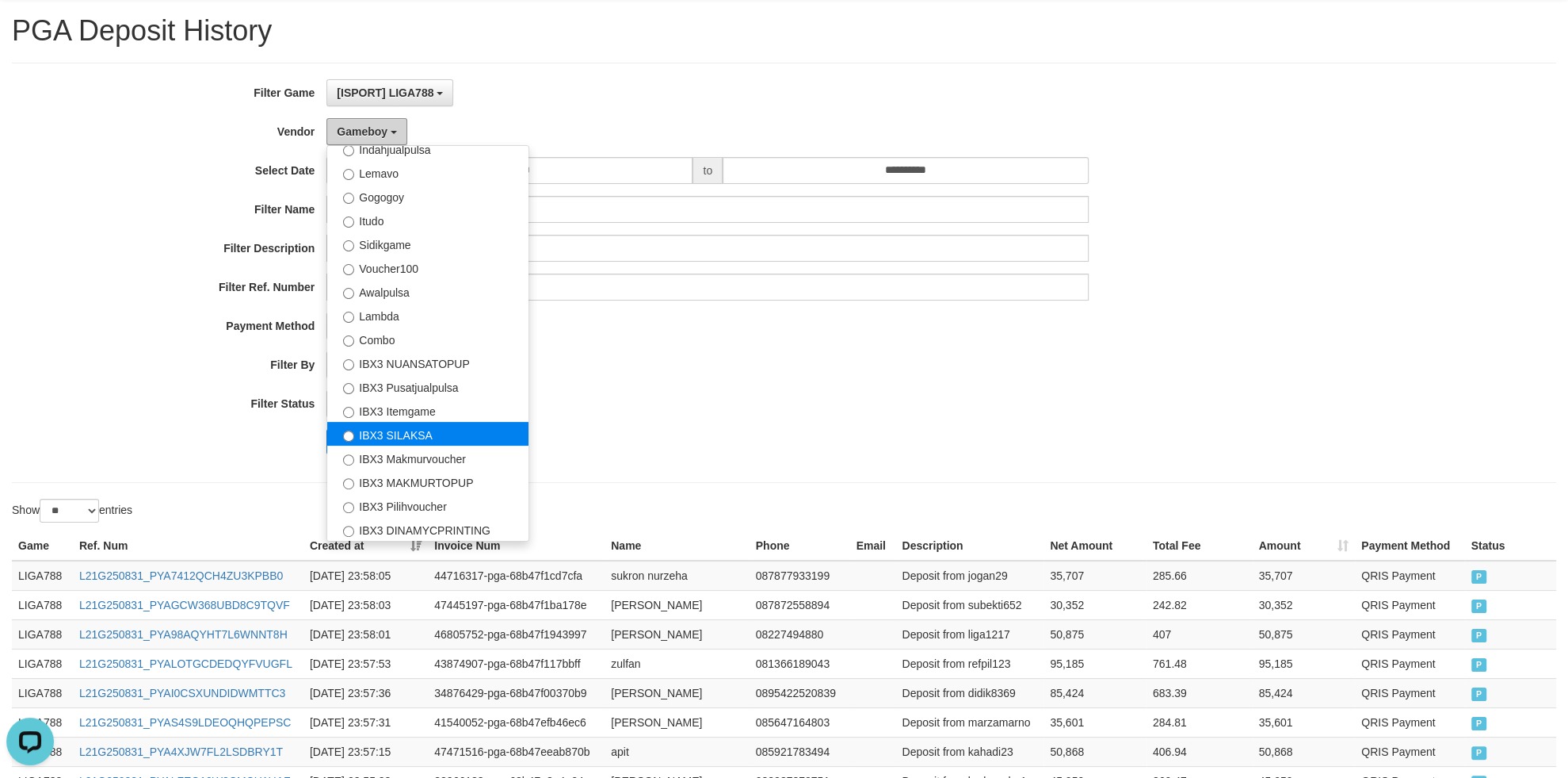
scroll to position [84, 0]
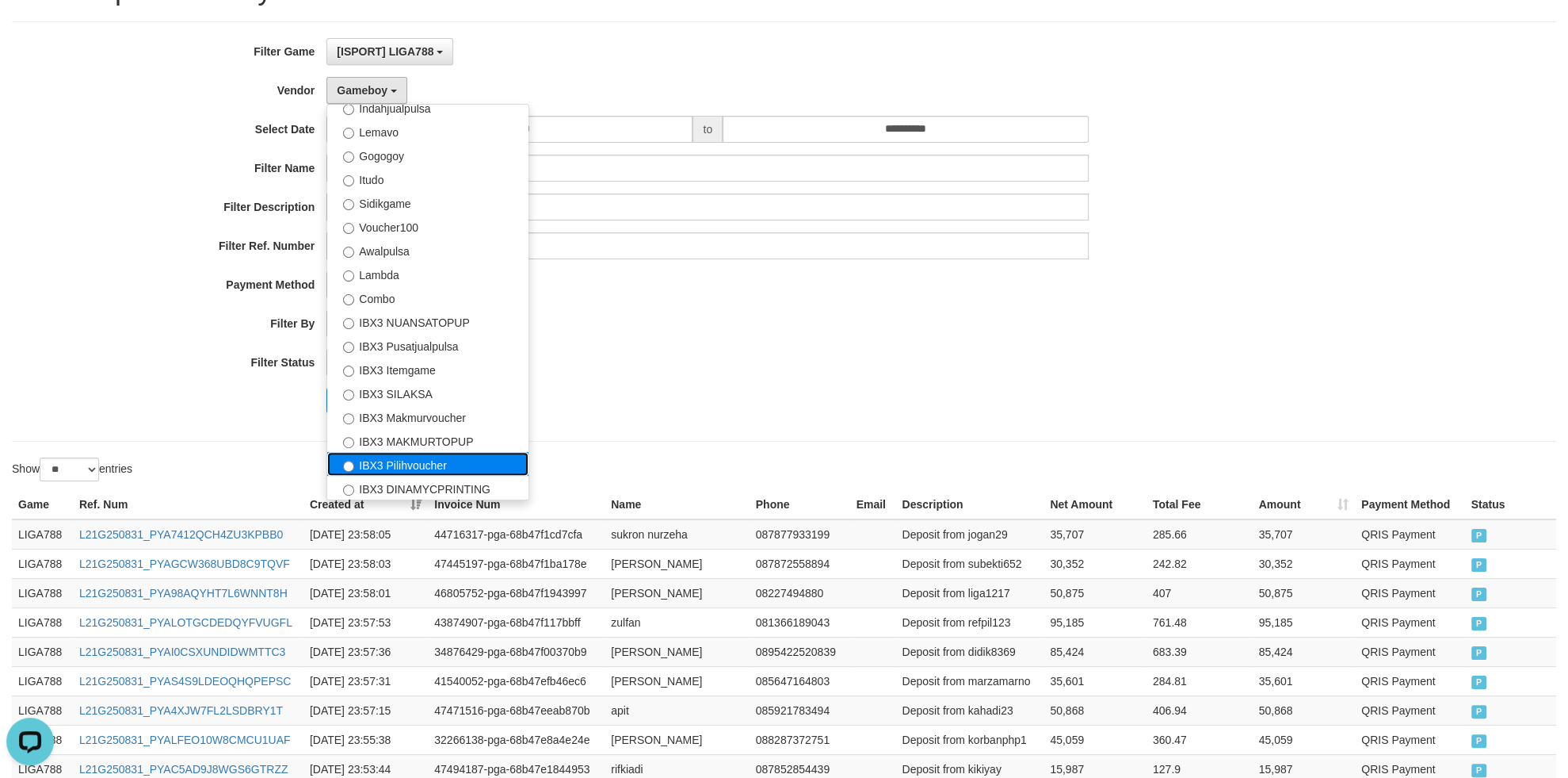
click at [427, 457] on label "IBX3 Pilihvoucher" at bounding box center [428, 463] width 201 height 23
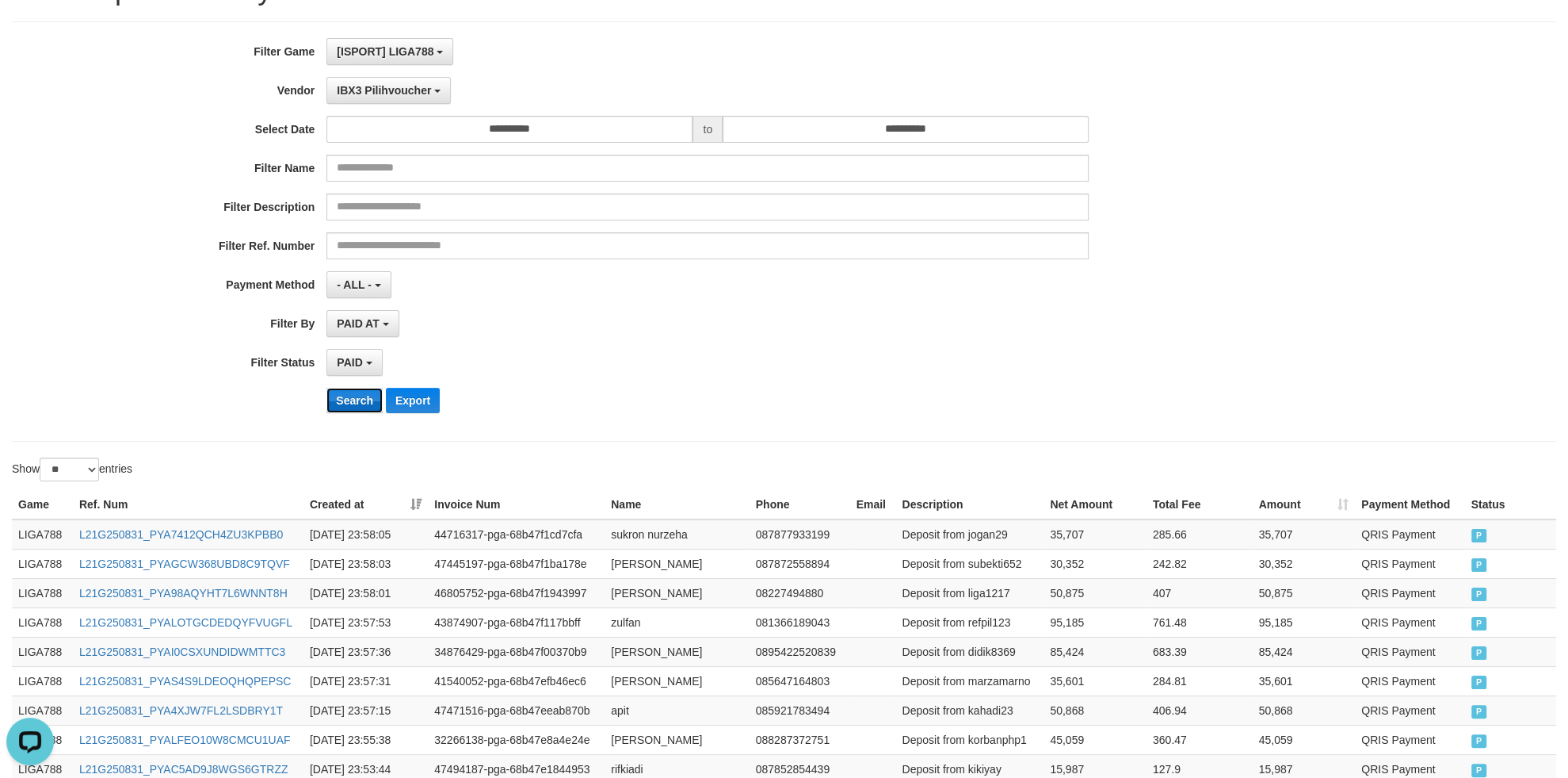
click at [358, 403] on button "Search" at bounding box center [354, 400] width 57 height 25
click at [1015, 364] on div "PAID SELECT ALL - ALL - SELECT STATUS PENDING/UNPAID PAID CANCELED EXPIRED" at bounding box center [708, 362] width 762 height 27
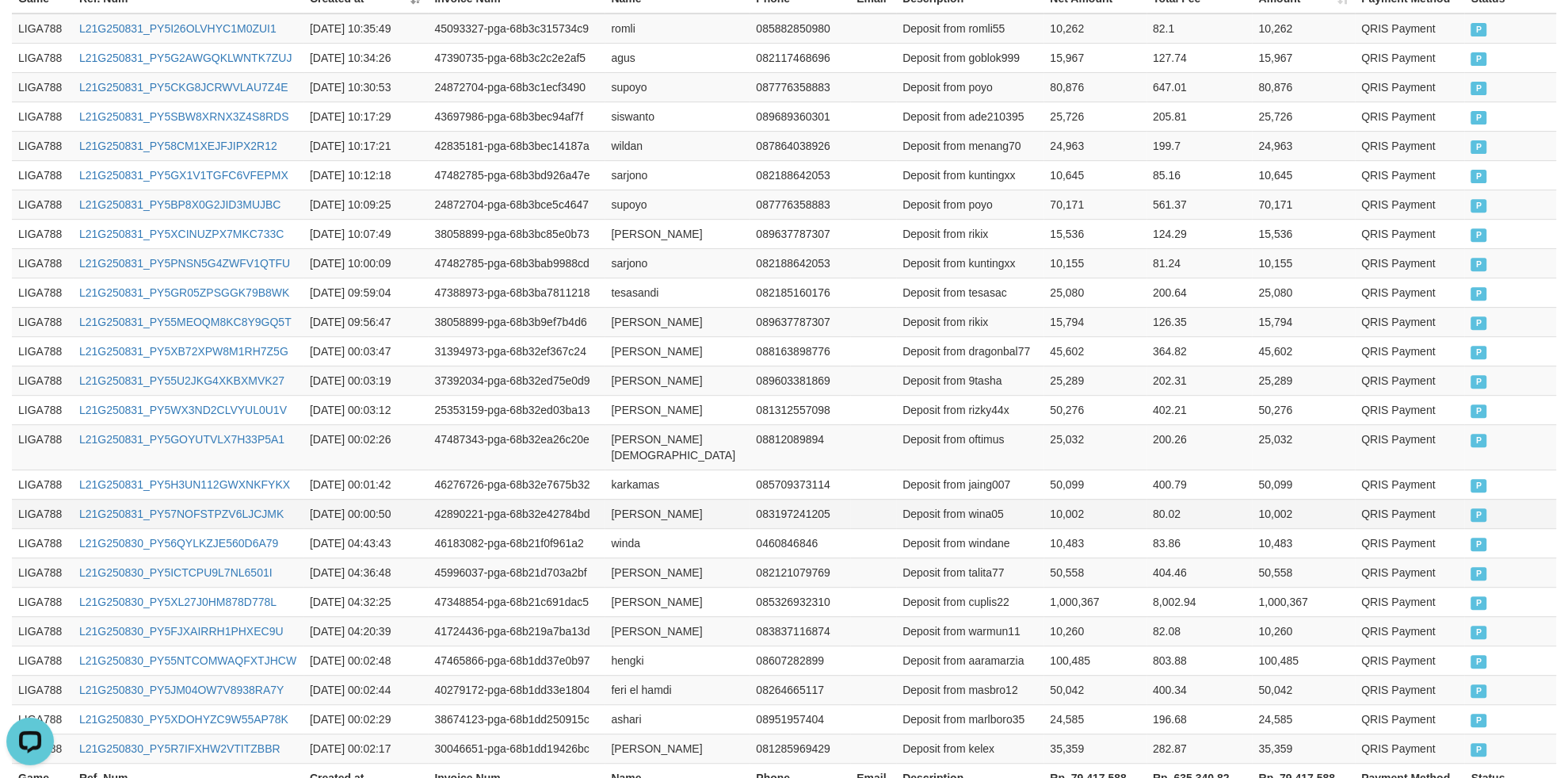
scroll to position [721, 0]
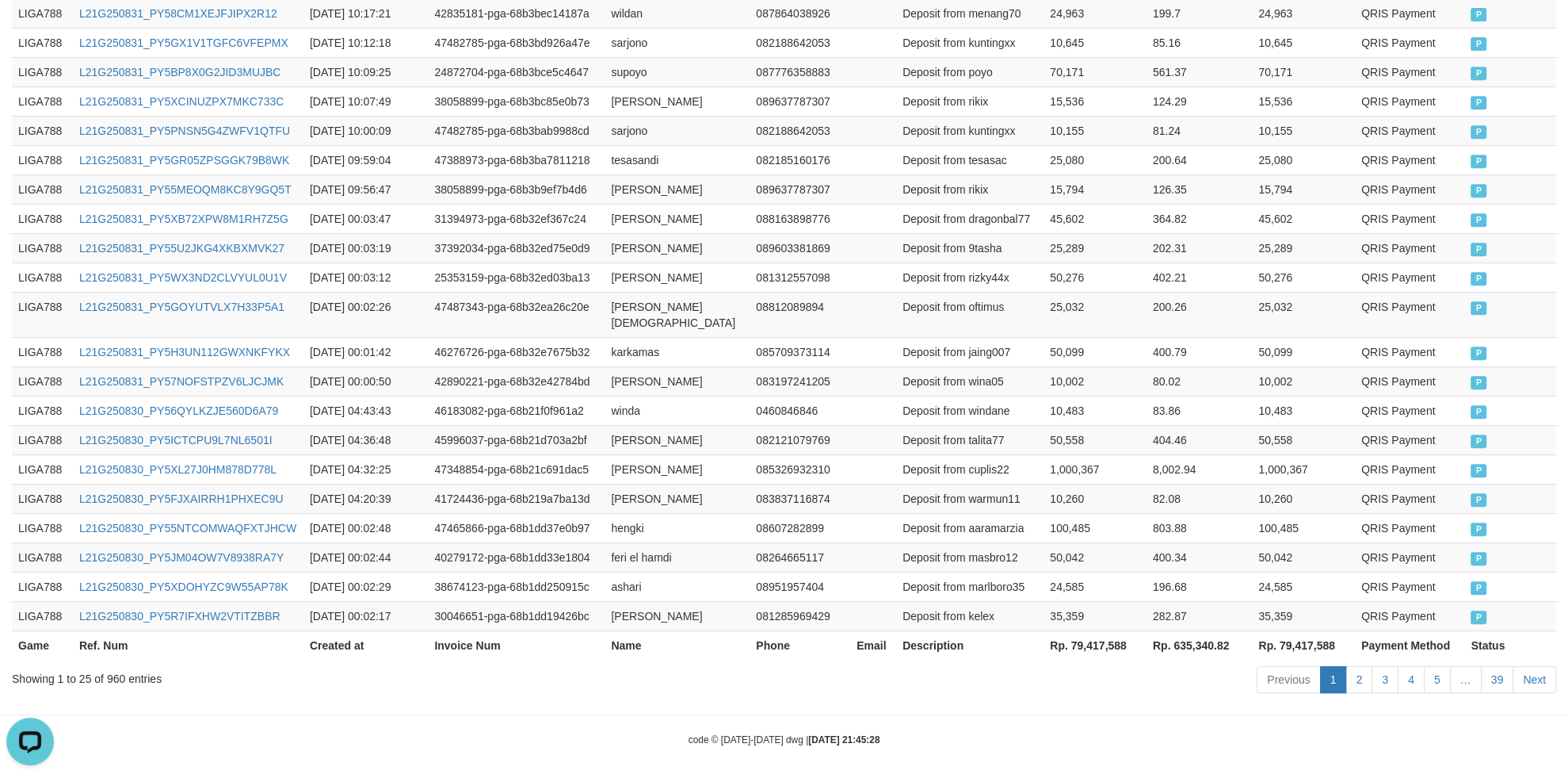
click at [1079, 630] on th "Rp. 79,417,588" at bounding box center [1095, 645] width 103 height 30
drag, startPoint x: 1079, startPoint y: 630, endPoint x: 1109, endPoint y: 638, distance: 31.0
click at [1109, 638] on th "Rp. 79,417,588" at bounding box center [1095, 645] width 103 height 30
copy th "79,417,588"
click at [605, 204] on td "riki kurnia" at bounding box center [677, 189] width 145 height 30
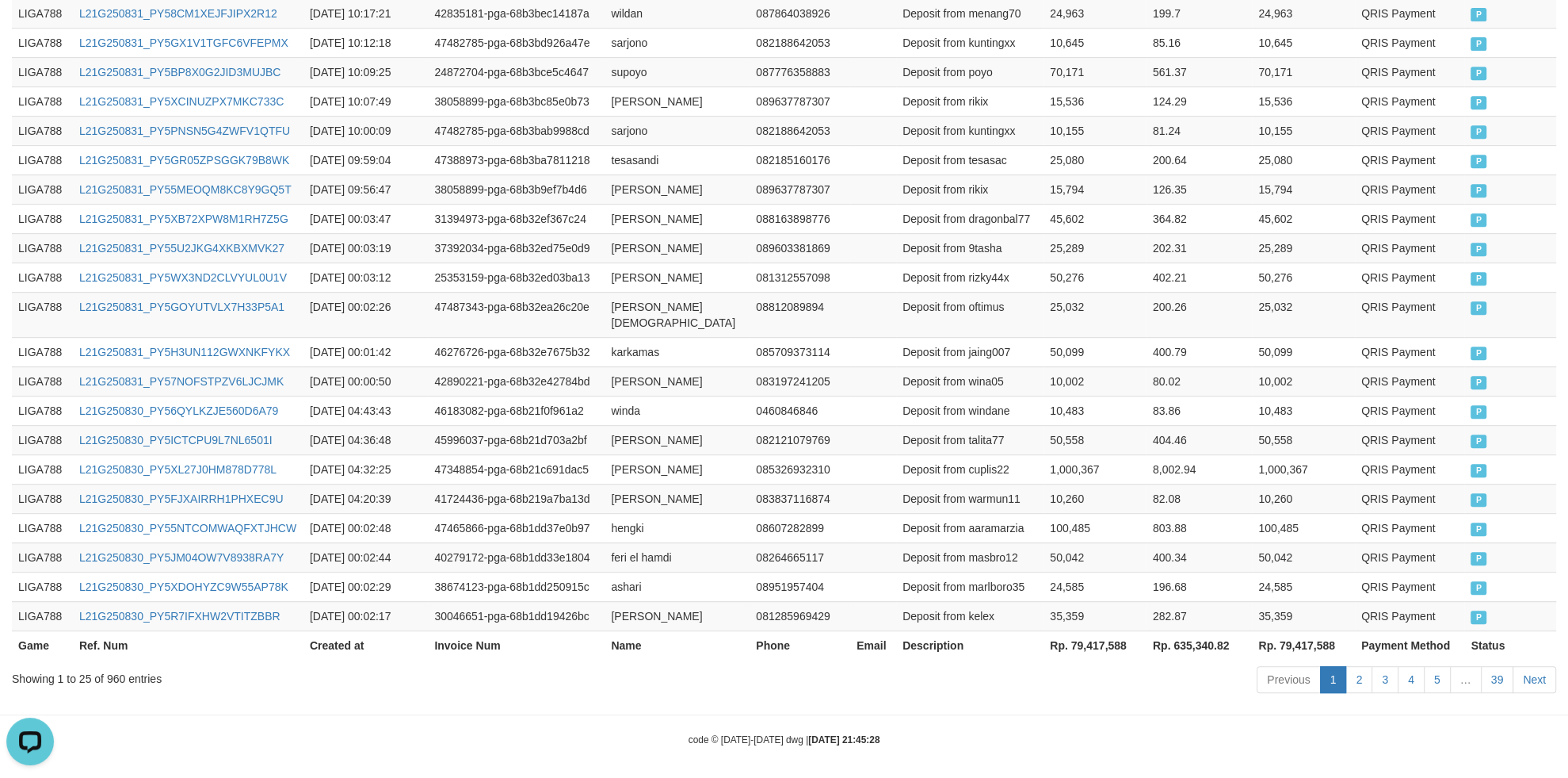
scroll to position [0, 0]
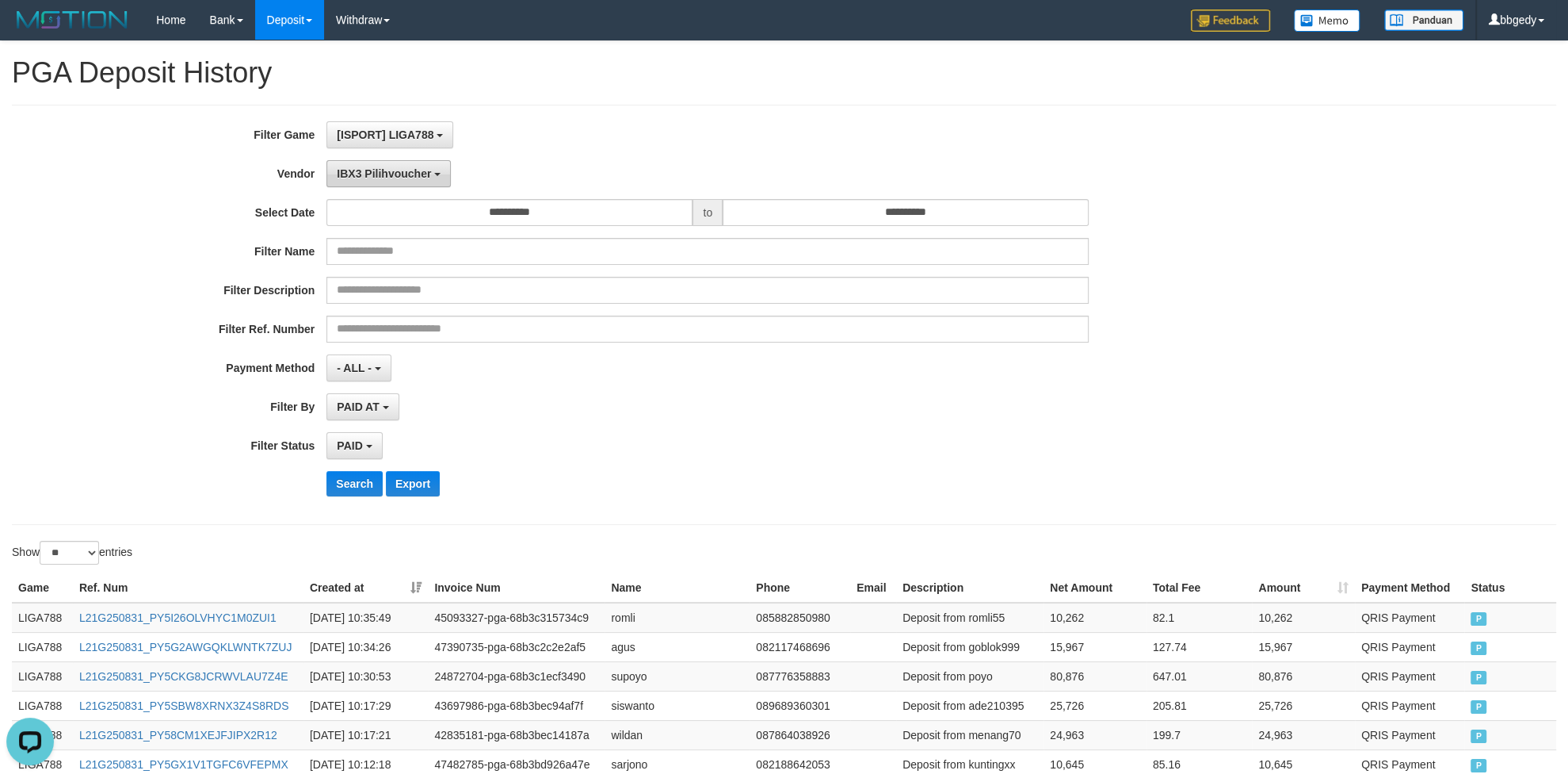
click at [388, 171] on span "IBX3 Pilihvoucher" at bounding box center [384, 174] width 94 height 13
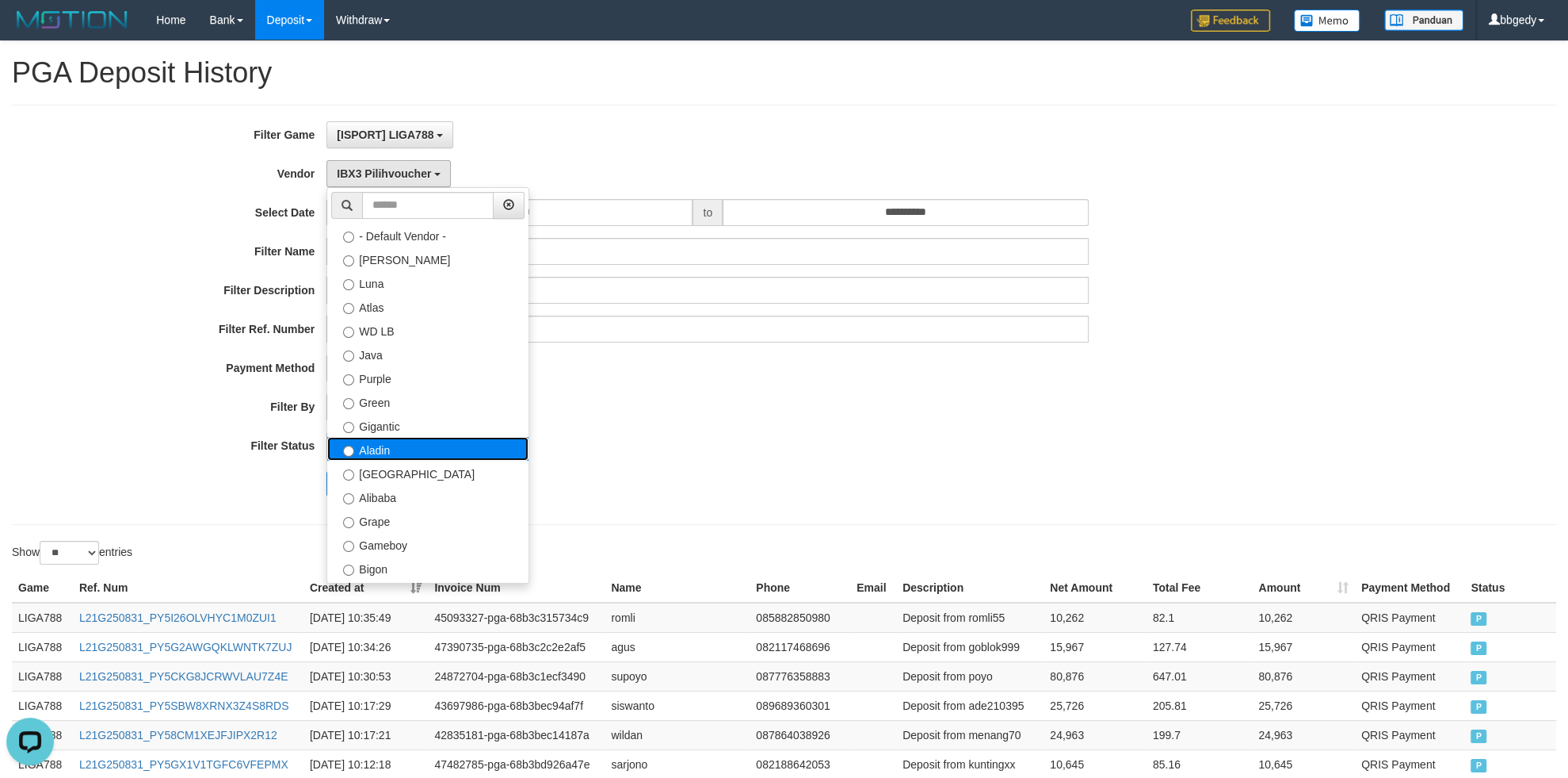
click at [398, 441] on label "Aladin" at bounding box center [428, 449] width 201 height 23
select select "**********"
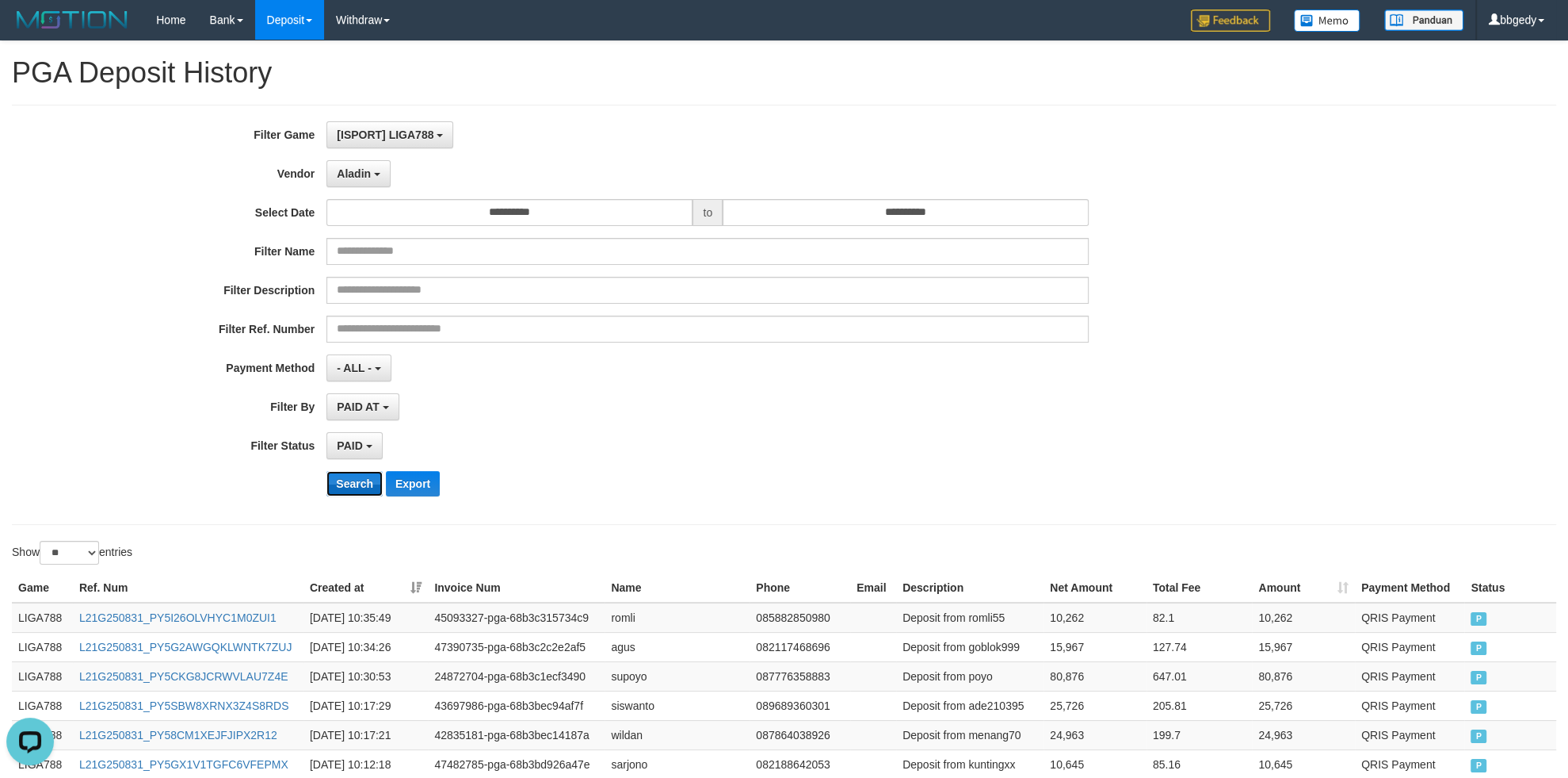
click at [352, 480] on button "Search" at bounding box center [354, 484] width 57 height 25
